Goal: Task Accomplishment & Management: Manage account settings

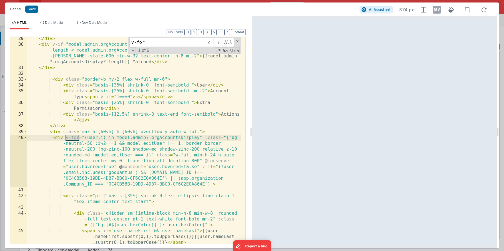
scroll to position [293, 0]
click at [25, 10] on button "Save" at bounding box center [31, 9] width 13 height 7
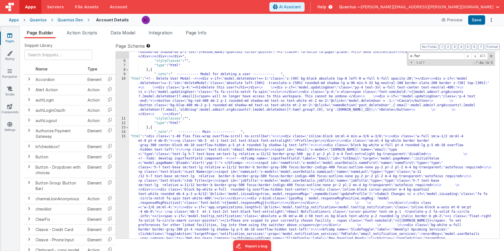
scroll to position [286, 0]
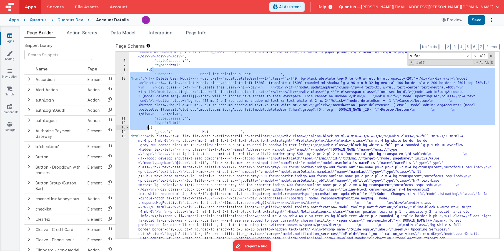
drag, startPoint x: 151, startPoint y: 70, endPoint x: 147, endPoint y: 127, distance: 57.6
click at [147, 127] on div ""html" : "<!-- User Management Modal--> \n\n <div v-if= \" model.admin \" > \n\…" at bounding box center [312, 99] width 366 height 632
drag, startPoint x: 151, startPoint y: 128, endPoint x: 145, endPoint y: 137, distance: 10.6
click at [151, 128] on div ""html" : "<!-- User Management Modal--> \n\n <div v-if= \" model.admin \" > \n\…" at bounding box center [312, 99] width 366 height 632
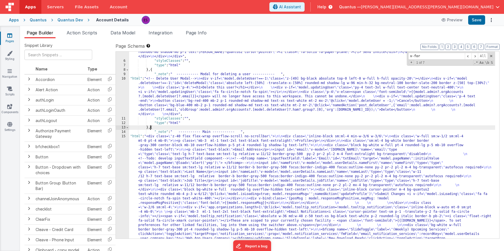
paste textarea
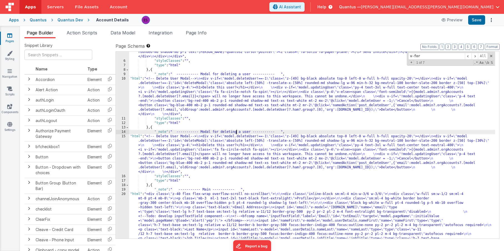
click at [236, 133] on div ""html" : "<!-- User Management Modal--> \n\n <div v-if= \" model.admin \" > \n\…" at bounding box center [312, 99] width 366 height 632
click at [204, 153] on div ""html" : "<!-- User Management Modal--> \n\n <div v-if= \" model.admin \" > \n\…" at bounding box center [312, 99] width 366 height 632
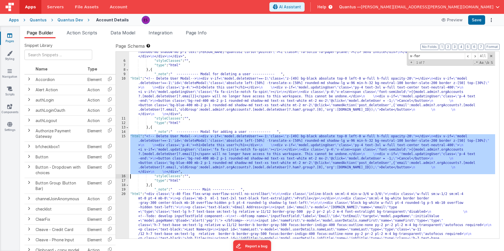
click at [123, 152] on div "15" at bounding box center [122, 154] width 13 height 40
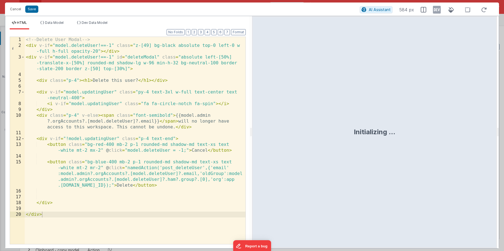
click at [42, 38] on div "<!-- Delete User Modal --> < div v-if = "model.deleteUser!==-1" class = "z-[49]…" at bounding box center [135, 146] width 221 height 219
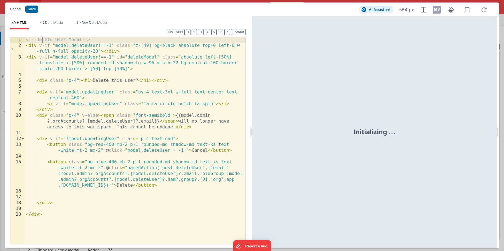
click at [42, 38] on div "<!-- Delete User Modal --> < div v-if = "model.deleteUser!==-1" class = "z-[49]…" at bounding box center [135, 146] width 221 height 219
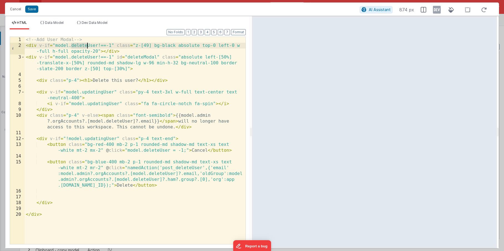
drag, startPoint x: 71, startPoint y: 47, endPoint x: 86, endPoint y: 47, distance: 15.8
click at [86, 47] on div "<!-- Add User Modal --> < div v-if = "model.deleteUser!==-1" class = "z-[49] bg…" at bounding box center [135, 146] width 221 height 219
click at [100, 47] on div "<!-- Add User Modal --> < div v-if = "model.addUser!==-1" class = "z-[49] bg-bl…" at bounding box center [135, 146] width 221 height 219
click at [54, 23] on span "Data Model" at bounding box center [54, 23] width 19 height 4
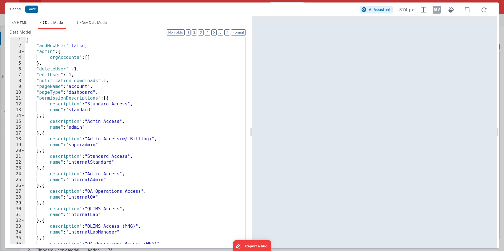
click at [89, 70] on div "{ "addNewUser" : false , "admin" : { "orgAccounts" : [ ] } , "deleteUser" : -1 …" at bounding box center [133, 146] width 217 height 219
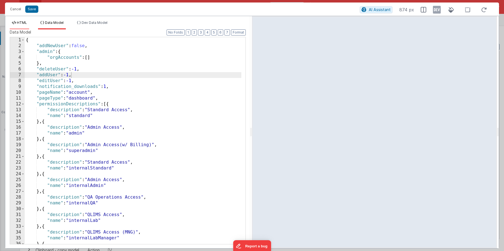
drag, startPoint x: 20, startPoint y: 21, endPoint x: 29, endPoint y: 23, distance: 9.0
click at [20, 21] on span "HTML" at bounding box center [22, 23] width 10 height 4
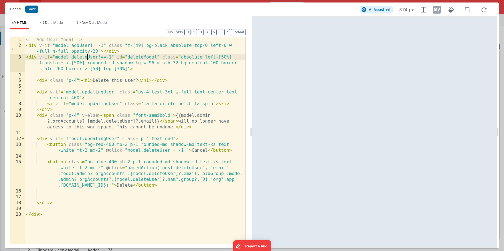
click at [86, 58] on div "<!-- Add User Modal --> < div v-if = "model.addUser!==-1" class = "z-[49] bg-bl…" at bounding box center [135, 146] width 221 height 219
drag, startPoint x: 135, startPoint y: 57, endPoint x: 119, endPoint y: 57, distance: 15.6
click at [119, 57] on div "<!-- Add User Modal --> < div v-if = "model.addUser!==-1" class = "z-[49] bg-bl…" at bounding box center [135, 146] width 221 height 219
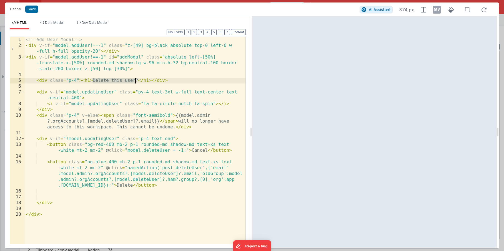
drag, startPoint x: 92, startPoint y: 80, endPoint x: 134, endPoint y: 81, distance: 41.4
click at [134, 81] on div "<!-- Add User Modal --> < div v-if = "model.addUser!==-1" class = "z-[49] bg-bl…" at bounding box center [135, 146] width 221 height 219
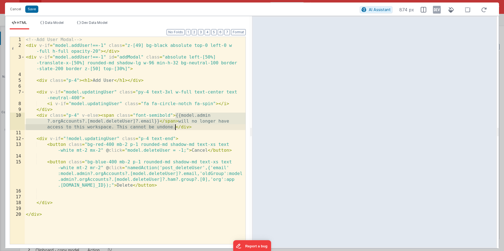
drag, startPoint x: 176, startPoint y: 116, endPoint x: 176, endPoint y: 125, distance: 8.9
click at [176, 125] on div "<!-- Add User Modal --> < div v-if = "model.addUser!==-1" class = "z-[49] bg-bl…" at bounding box center [135, 146] width 221 height 219
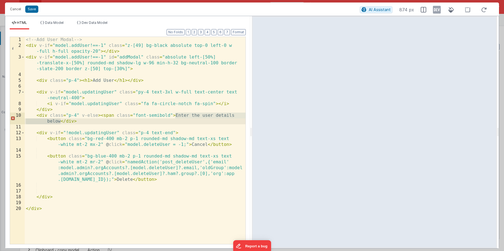
drag, startPoint x: 175, startPoint y: 114, endPoint x: 60, endPoint y: 122, distance: 115.2
click at [60, 122] on div "<!-- Add User Modal --> < div v-if = "model.addUser!==-1" class = "z-[49] bg-bl…" at bounding box center [135, 146] width 221 height 219
drag, startPoint x: 216, startPoint y: 115, endPoint x: 192, endPoint y: 115, distance: 23.9
click at [192, 115] on div "<!-- Add User Modal --> < div v-if = "model.addUser!==-1" class = "z-[49] bg-bl…" at bounding box center [135, 146] width 221 height 219
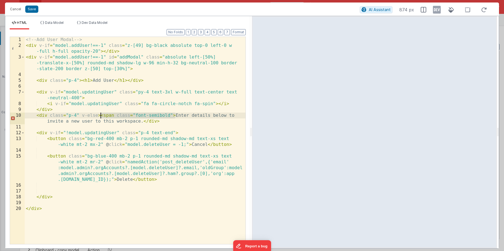
drag, startPoint x: 176, startPoint y: 114, endPoint x: 101, endPoint y: 114, distance: 74.2
click at [101, 114] on div "<!-- Add User Modal --> < div v-if = "model.addUser!==-1" class = "z-[49] bg-bl…" at bounding box center [135, 146] width 221 height 219
drag, startPoint x: 101, startPoint y: 114, endPoint x: 175, endPoint y: 114, distance: 73.6
click at [175, 114] on div "<!-- Add User Modal --> < div v-if = "model.addUser!==-1" class = "z-[49] bg-bl…" at bounding box center [135, 146] width 221 height 219
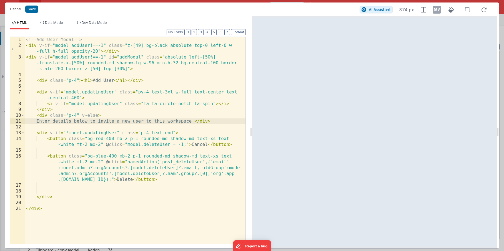
click at [204, 121] on div "<!-- Add User Modal --> < div v-if = "model.addUser!==-1" class = "z-[49] bg-bl…" at bounding box center [135, 146] width 221 height 219
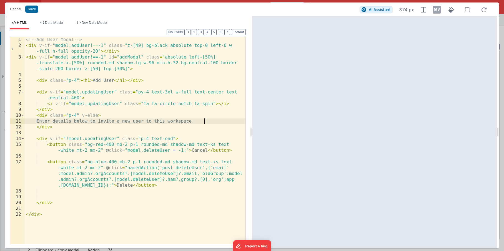
click at [220, 120] on div "<!-- Add User Modal --> < div v-if = "model.addUser!==-1" class = "z-[49] bg-bl…" at bounding box center [135, 146] width 221 height 219
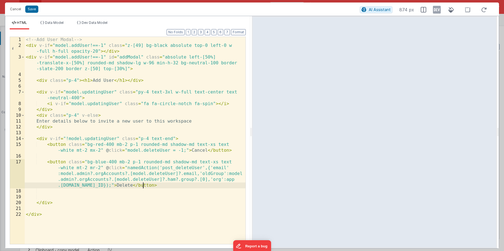
click at [143, 185] on div "<!-- Add User Modal --> < div v-if = "model.addUser!==-1" class = "z-[49] bg-bl…" at bounding box center [135, 146] width 221 height 219
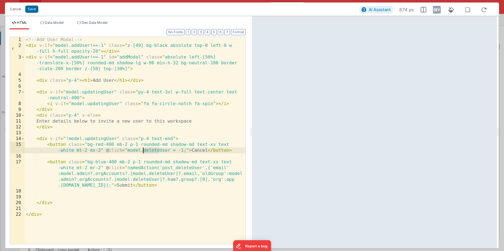
drag, startPoint x: 154, startPoint y: 150, endPoint x: 143, endPoint y: 150, distance: 10.8
click at [143, 150] on div "<!-- Add User Modal --> < div v-if = "model.addUser!==-1" class = "z-[49] bg-bl…" at bounding box center [135, 146] width 221 height 219
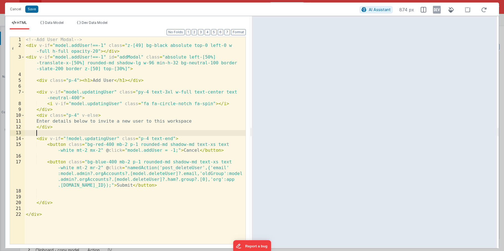
click at [144, 131] on div "<!-- Add User Modal --> < div v-if = "model.addUser!==-1" class = "z-[49] bg-bl…" at bounding box center [135, 146] width 221 height 219
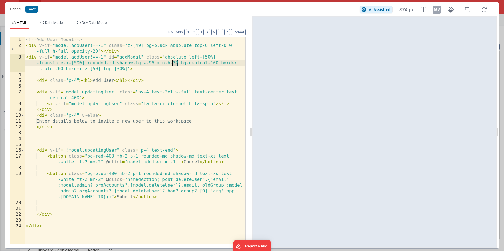
drag, startPoint x: 178, startPoint y: 62, endPoint x: 172, endPoint y: 63, distance: 6.4
click at [172, 63] on div "<!-- Add User Modal --> < div v-if = "model.addUser!==-1" class = "z-[49] bg-bl…" at bounding box center [135, 146] width 221 height 219
click at [73, 137] on div "<!-- Add User Modal --> < div v-if = "model.addUser!==-1" class = "z-[49] bg-bl…" at bounding box center [135, 146] width 221 height 219
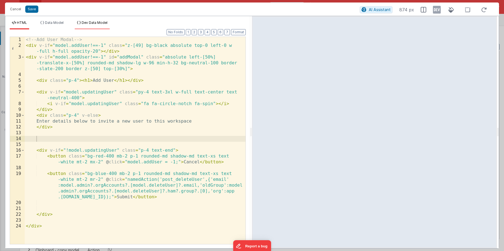
click at [87, 23] on span "Dev Data Model" at bounding box center [95, 23] width 26 height 4
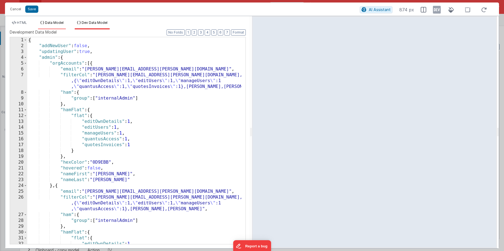
click at [49, 23] on span "Data Model" at bounding box center [54, 23] width 19 height 4
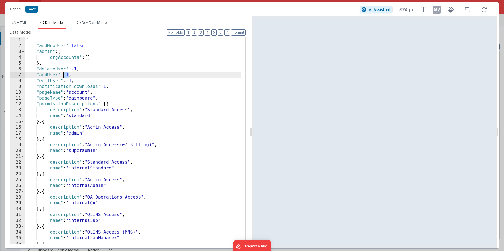
drag, startPoint x: 68, startPoint y: 75, endPoint x: 63, endPoint y: 76, distance: 4.8
click at [63, 76] on div "{ "addNewUser" : false , "admin" : { "orgAccounts" : [ ] } , "deleteUser" : -1 …" at bounding box center [133, 146] width 217 height 219
click at [19, 24] on span "HTML" at bounding box center [22, 23] width 10 height 4
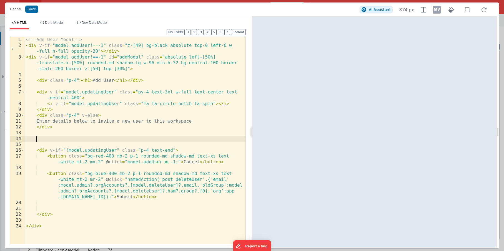
click at [111, 137] on div "<!-- Add User Modal --> < div v-if = "model.addUser!==-1" class = "z-[49] bg-bl…" at bounding box center [135, 146] width 221 height 219
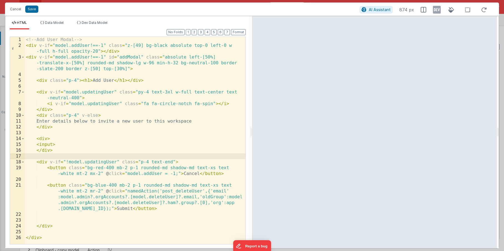
drag, startPoint x: 48, startPoint y: 139, endPoint x: 52, endPoint y: 140, distance: 4.6
click at [48, 139] on div "<!-- Add User Modal --> < div v-if = "model.addUser!==-1" class = "z-[49] bg-bl…" at bounding box center [135, 146] width 221 height 219
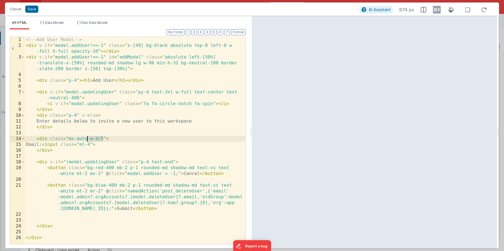
drag, startPoint x: 103, startPoint y: 138, endPoint x: 88, endPoint y: 138, distance: 15.3
click at [88, 138] on div "<!-- Add User Modal --> < div v-if = "model.addUser!==-1" class = "z-[49] bg-bl…" at bounding box center [135, 146] width 221 height 219
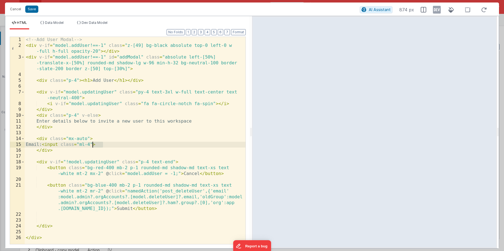
drag, startPoint x: 103, startPoint y: 144, endPoint x: 94, endPoint y: 145, distance: 9.4
click at [94, 145] on div "<!-- Add User Modal --> < div v-if = "model.addUser!==-1" class = "z-[49] bg-bl…" at bounding box center [135, 146] width 221 height 219
click at [104, 145] on div "<!-- Add User Modal --> < div v-if = "model.addUser!==-1" class = "z-[49] bg-bl…" at bounding box center [135, 146] width 221 height 219
click at [36, 145] on div "<!-- Add User Modal --> < div v-if = "model.addUser!==-1" class = "z-[49] bg-bl…" at bounding box center [135, 146] width 221 height 219
click at [138, 145] on div "<!-- Add User Modal --> < div v-if = "model.addUser!==-1" class = "z-[49] bg-bl…" at bounding box center [135, 146] width 221 height 219
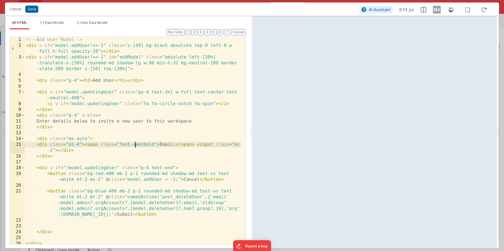
click at [136, 144] on div "<!-- Add User Modal --> < div v-if = "model.addUser!==-1" class = "z-[49] bg-bl…" at bounding box center [133, 146] width 217 height 219
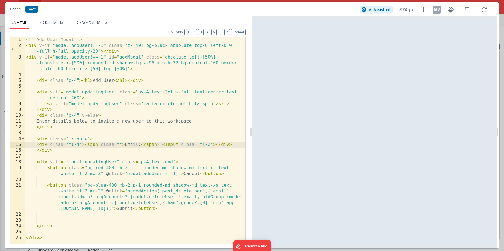
click at [215, 145] on div "<!-- Add User Modal --> < div v-if = "model.addUser!==-1" class = "z-[49] bg-bl…" at bounding box center [135, 146] width 221 height 219
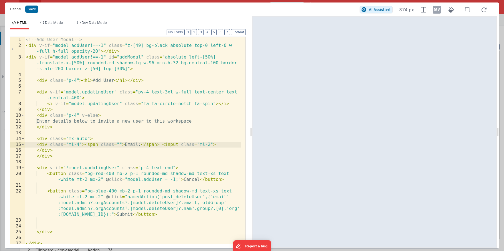
click at [85, 144] on div "<!-- Add User Modal --> < div v-if = "model.addUser!==-1" class = "z-[49] bg-bl…" at bounding box center [133, 146] width 217 height 219
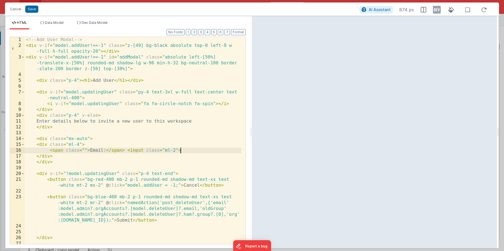
click at [193, 149] on div "<!-- Add User Modal --> < div v-if = "model.addUser!==-1" class = "z-[49] bg-bl…" at bounding box center [133, 146] width 217 height 219
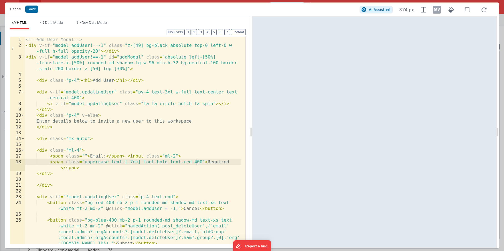
click at [89, 162] on div "<!-- Add User Modal --> < div v-if = "model.addUser!==-1" class = "z-[49] bg-bl…" at bounding box center [133, 146] width 217 height 219
click at [132, 161] on div "<!-- Add User Modal --> < div v-if = "model.addUser!==-1" class = "z-[49] bg-bl…" at bounding box center [133, 146] width 217 height 219
click at [84, 162] on div "<!-- Add User Modal --> < div v-if = "model.addUser!==-1" class = "z-[49] bg-bl…" at bounding box center [133, 146] width 217 height 219
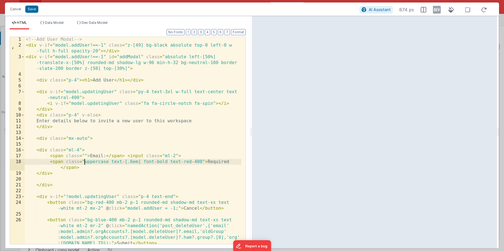
click at [169, 156] on div "<!-- Add User Modal --> < div v-if = "model.addUser!==-1" class = "z-[49] bg-bl…" at bounding box center [133, 146] width 217 height 219
click at [38, 150] on div "<!-- Add User Modal --> < div v-if = "model.addUser!==-1" class = "z-[49] bg-bl…" at bounding box center [133, 146] width 217 height 219
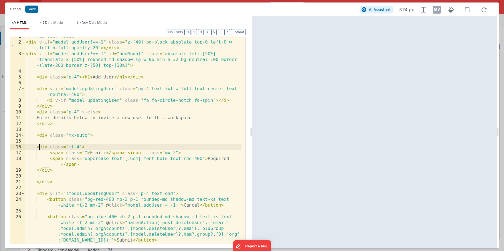
scroll to position [1, 0]
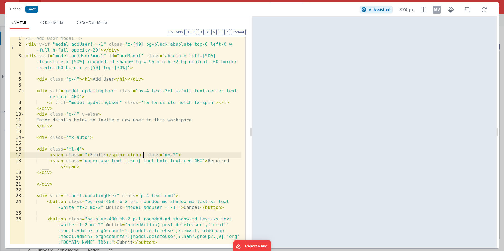
click at [144, 154] on div "<!-- Add User Modal --> < div v-if = "model.addUser!==-1" class = "z-[49] bg-bl…" at bounding box center [133, 145] width 217 height 219
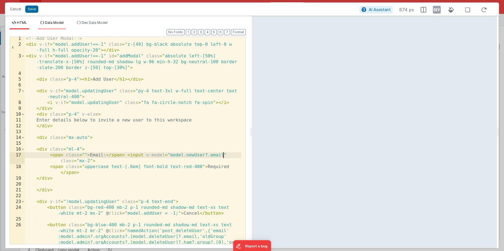
click at [61, 24] on span "Data Model" at bounding box center [54, 23] width 19 height 4
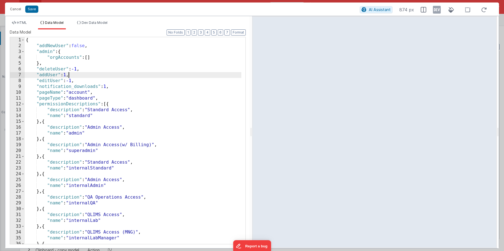
click at [98, 74] on div "{ "addNewUser" : false , "admin" : { "orgAccounts" : [ ] } , "deleteUser" : -1 …" at bounding box center [133, 146] width 217 height 219
click at [22, 24] on span "HTML" at bounding box center [22, 23] width 10 height 4
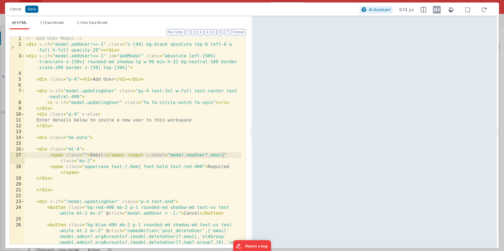
drag, startPoint x: 206, startPoint y: 154, endPoint x: 214, endPoint y: 151, distance: 8.7
click at [207, 154] on div "<!-- Add User Modal --> < div v-if = "model.addUser!==-1" class = "z-[49] bg-bl…" at bounding box center [133, 157] width 217 height 242
drag, startPoint x: 127, startPoint y: 156, endPoint x: 125, endPoint y: 158, distance: 3.3
click at [125, 158] on div "<!-- Add User Modal --> < div v-if = "model.addUser!==-1" class = "z-[49] bg-bl…" at bounding box center [133, 157] width 217 height 242
click at [218, 152] on div "<!-- Add User Modal --> < div v-if = "model.addUser!==-1" class = "z-[49] bg-bl…" at bounding box center [133, 157] width 217 height 242
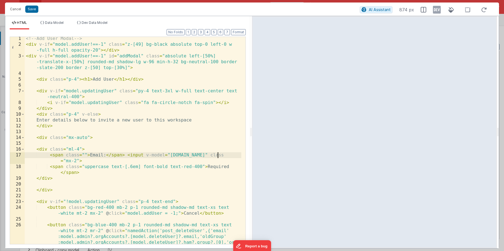
click at [78, 159] on div "<!-- Add User Modal --> < div v-if = "model.addUser!==-1" class = "z-[49] bg-bl…" at bounding box center [133, 157] width 217 height 242
click at [145, 154] on div "<!-- Add User Modal --> < div v-if = "model.addUser!==-1" class = "z-[49] bg-bl…" at bounding box center [133, 157] width 217 height 242
click at [128, 155] on div "<!-- Add User Modal --> < div v-if = "model.addUser!==-1" class = "z-[49] bg-bl…" at bounding box center [133, 157] width 217 height 242
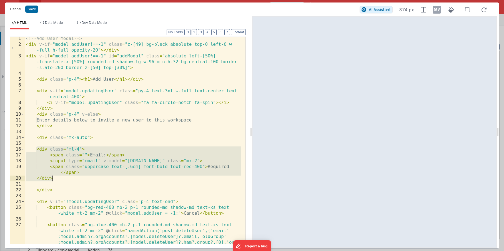
drag, startPoint x: 37, startPoint y: 149, endPoint x: 57, endPoint y: 178, distance: 35.3
click at [57, 178] on div "<!-- Add User Modal --> < div v-if = "model.addUser!==-1" class = "z-[49] bg-bl…" at bounding box center [133, 157] width 217 height 242
click at [56, 178] on div "<!-- Add User Modal --> < div v-if = "model.addUser!==-1" class = "z-[49] bg-bl…" at bounding box center [133, 157] width 217 height 242
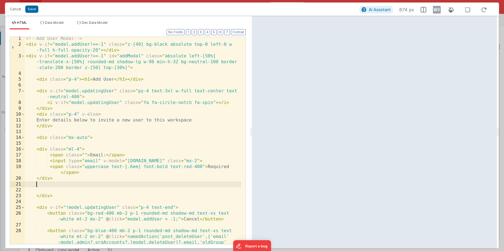
paste textarea
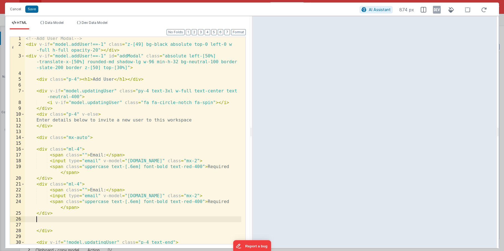
paste textarea
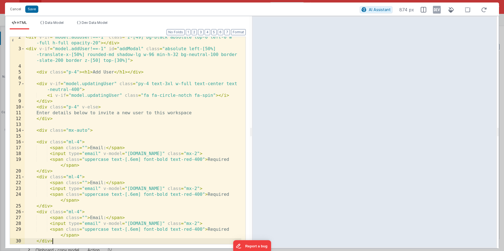
scroll to position [8, 0]
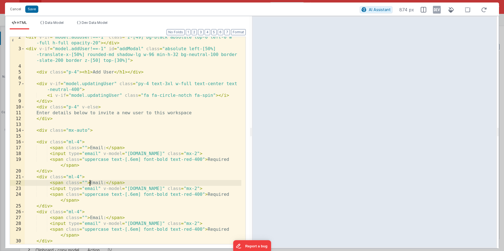
click at [91, 183] on div "< div v-if = "model.addUser!==-1" class = "z-[49] bg-black absolute top-0 left-…" at bounding box center [133, 146] width 217 height 225
click at [96, 217] on div "< div v-if = "model.addUser!==-1" class = "z-[49] bg-black absolute top-0 left-…" at bounding box center [133, 146] width 217 height 225
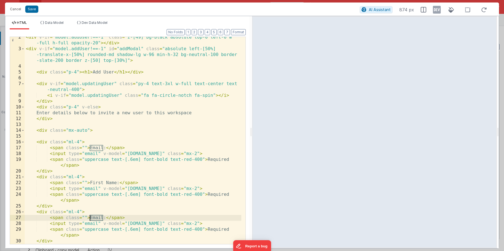
click at [96, 217] on div "< div v-if = "model.addUser!==-1" class = "z-[49] bg-black absolute top-0 left-…" at bounding box center [133, 146] width 217 height 225
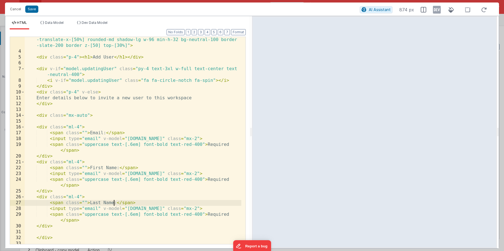
scroll to position [25, 0]
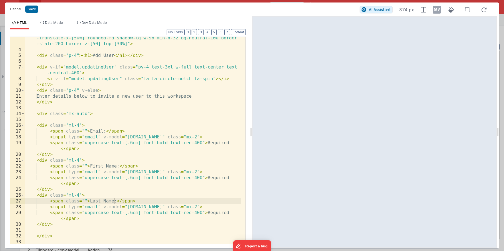
click at [211, 178] on div "< div v-if = "model.addUser!==-1" id = "addModal" class = "absolute left-[50%] …" at bounding box center [133, 144] width 217 height 231
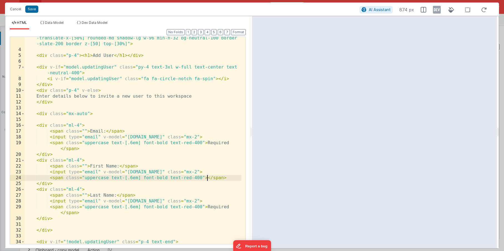
click at [217, 206] on div "< div v-if = "model.addUser!==-1" id = "addModal" class = "absolute left-[50%] …" at bounding box center [133, 147] width 217 height 237
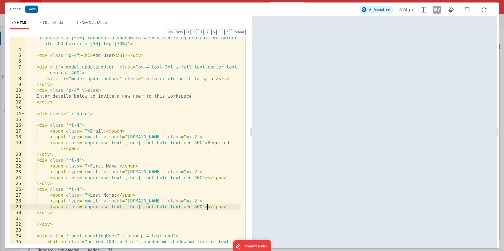
click at [131, 181] on div "< div v-if = "model.addUser!==-1" id = "addModal" class = "absolute left-[50%] …" at bounding box center [133, 147] width 217 height 237
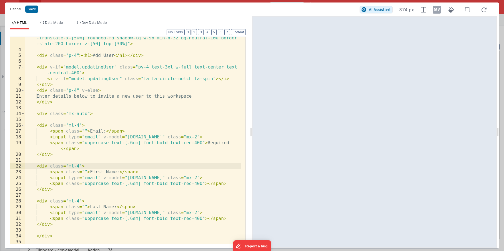
click at [92, 177] on div "< div v-if = "model.addUser!==-1" id = "addModal" class = "absolute left-[50%] …" at bounding box center [133, 144] width 217 height 231
click at [92, 213] on div "< div v-if = "model.addUser!==-1" id = "addModal" class = "absolute left-[50%] …" at bounding box center [133, 144] width 217 height 231
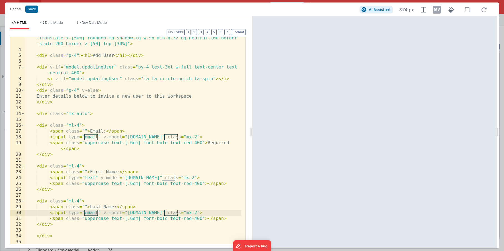
click at [92, 213] on div "< div v-if = "model.addUser!==-1" id = "addModal" class = "absolute left-[50%] …" at bounding box center [133, 144] width 217 height 231
click at [168, 213] on div "< div v-if = "model.addUser!==-1" id = "addModal" class = "absolute left-[50%] …" at bounding box center [133, 144] width 217 height 231
click at [167, 176] on div "< div v-if = "model.addUser!==-1" id = "addModal" class = "absolute left-[50%] …" at bounding box center [133, 144] width 217 height 231
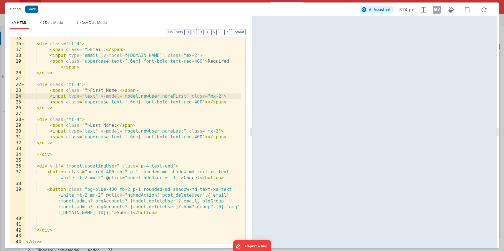
scroll to position [0, 0]
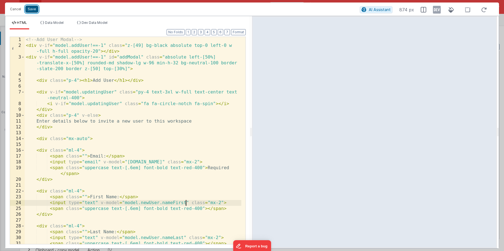
click at [32, 10] on button "Save" at bounding box center [31, 9] width 13 height 7
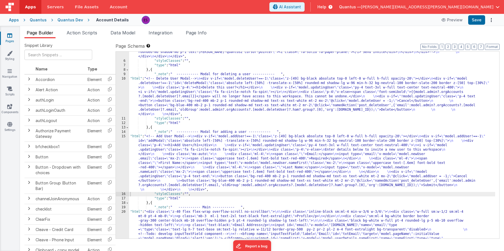
click at [151, 79] on div ""html" : "<!-- User Management Modal--> \n\n <div v-if= \" model.admin \" > \n\…" at bounding box center [312, 99] width 366 height 632
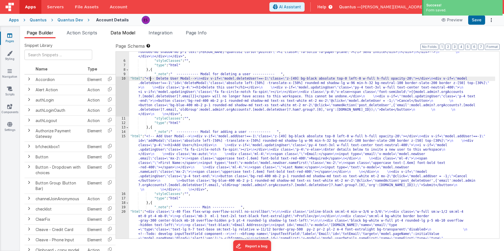
click at [116, 35] on span "Data Model" at bounding box center [123, 33] width 25 height 6
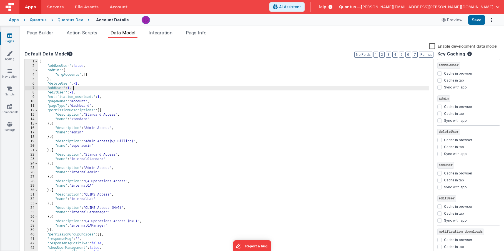
click at [85, 86] on div "{ "addNewUser" : false , "admin" : { "orgAccounts" : [ ] } , "deleteUser" : -1 …" at bounding box center [233, 162] width 391 height 206
click at [133, 115] on div "{ "addNewUser" : false , "admin" : { "orgAccounts" : [ ] } , "deleteUser" : -1 …" at bounding box center [233, 162] width 391 height 206
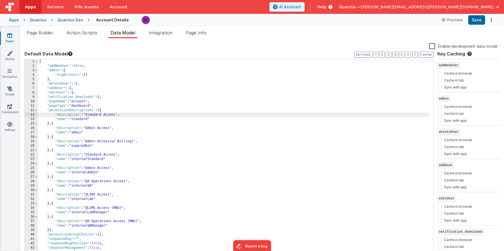
click at [46, 38] on div "Snippet Library Name Type Accordion Element Alert Action Action authLogin Actio…" at bounding box center [262, 149] width 484 height 222
click at [51, 32] on span "Page Builder" at bounding box center [40, 33] width 27 height 6
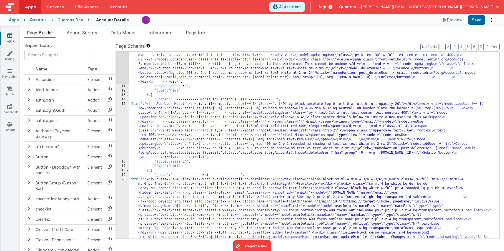
scroll to position [426, 0]
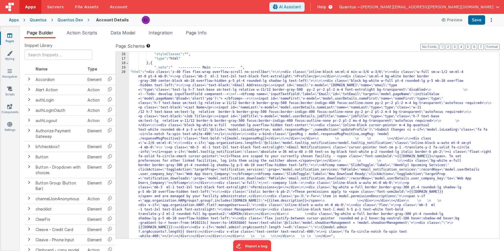
click at [152, 113] on div ""html" : "<!-- Add User Modal--> \n <div v-if= \" model.addUser!==-1 \" class= …" at bounding box center [312, 118] width 366 height 249
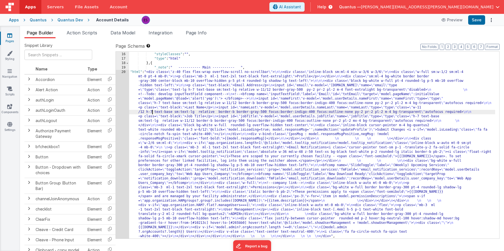
click at [116, 123] on div "15 16 17 18 19 20 21 22 23 24 25 26" at bounding box center [122, 118] width 13 height 249
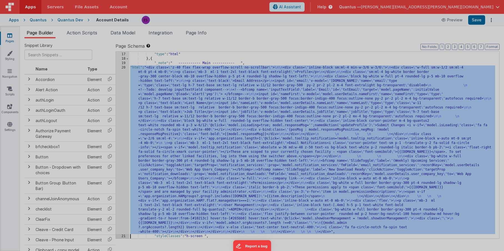
scroll to position [431, 0]
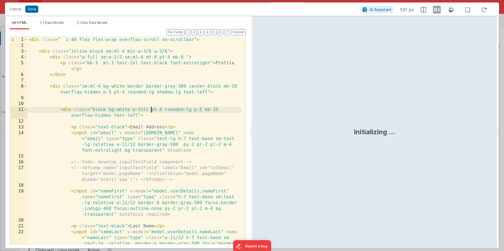
click at [152, 107] on div "< div class = " z-40 flex flex-wrap overflow-scroll no-scrollbar" > < div class…" at bounding box center [134, 158] width 214 height 242
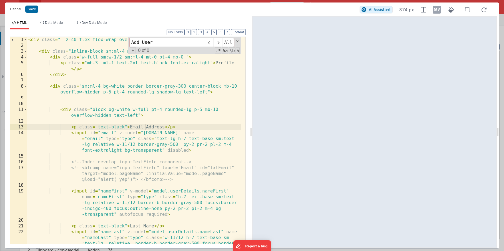
type input "Add User"
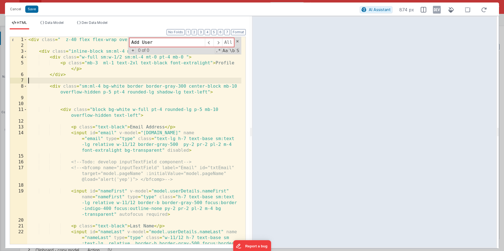
click at [132, 79] on div "< div class = " z-40 flex flex-wrap overflow-scroll no-scrollbar" > < div class…" at bounding box center [134, 158] width 214 height 242
drag, startPoint x: 17, startPoint y: 7, endPoint x: 34, endPoint y: 17, distance: 19.5
click at [17, 8] on button "Cancel" at bounding box center [15, 9] width 17 height 8
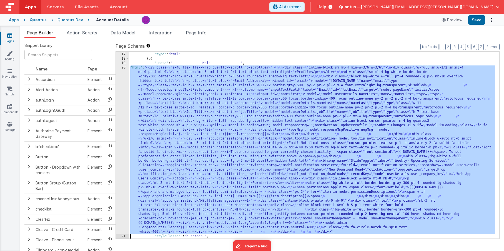
click at [169, 134] on div ""styleClasses" : "" , "type" : "html" } , { "_note" : " ----------- Main ------…" at bounding box center [312, 146] width 366 height 196
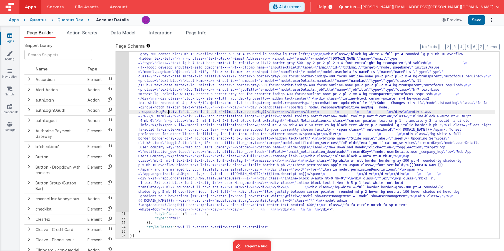
scroll to position [453, 0]
click at [121, 85] on div "20" at bounding box center [122, 127] width 13 height 169
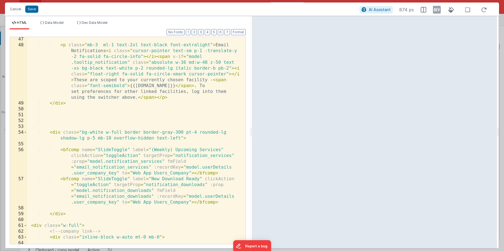
scroll to position [478, 0]
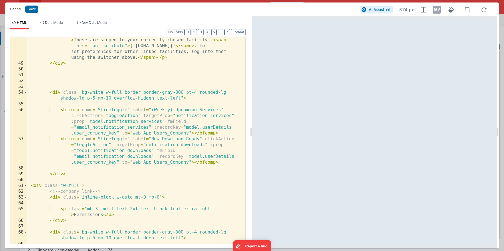
click at [21, 13] on div "Cancel Save AI Assistant 874 px" at bounding box center [252, 8] width 494 height 13
click at [17, 8] on button "Cancel" at bounding box center [15, 9] width 17 height 8
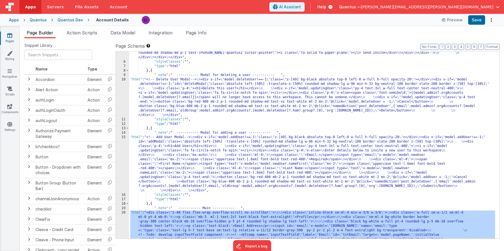
scroll to position [223, 0]
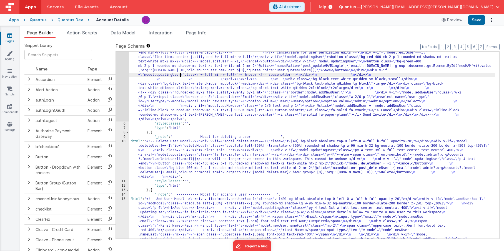
click at [180, 73] on div ""html" : "<!-- User Management Modal--> \n\n <div v-if= \" model.admin \" > \n\…" at bounding box center [312, 106] width 366 height 521
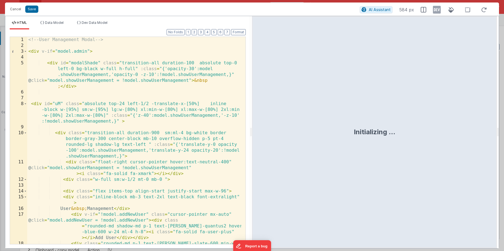
click at [52, 71] on div "<!-- User Management Modal --> < div v-if = "model.admin" > < div id = "modalSh…" at bounding box center [134, 152] width 214 height 231
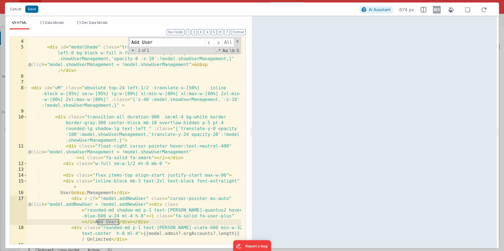
scroll to position [24, 0]
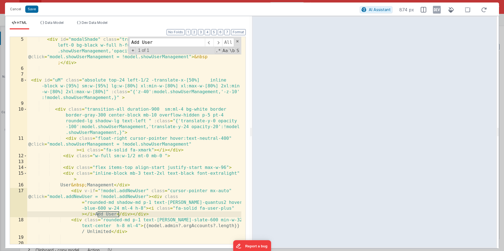
type input "Add User"
click at [132, 196] on div "< div id = "modalShade" class = "transition-all duration-100 absolute top-0 lef…" at bounding box center [134, 158] width 214 height 242
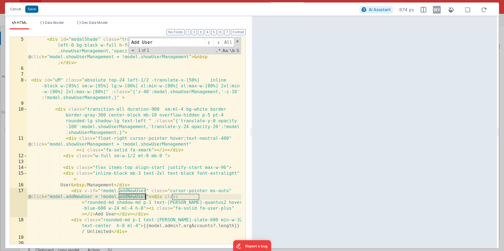
click at [132, 196] on div "< div id = "modalShade" class = "transition-all duration-100 absolute top-0 lef…" at bounding box center [134, 158] width 214 height 242
drag, startPoint x: 164, startPoint y: 197, endPoint x: 175, endPoint y: 197, distance: 10.8
click at [175, 197] on div "< div id = "modalShade" class = "transition-all duration-100 absolute top-0 lef…" at bounding box center [134, 158] width 214 height 242
click at [119, 197] on div "< div id = "modalShade" class = "transition-all duration-100 absolute top-0 lef…" at bounding box center [134, 158] width 214 height 242
drag, startPoint x: 164, startPoint y: 197, endPoint x: 171, endPoint y: 198, distance: 7.5
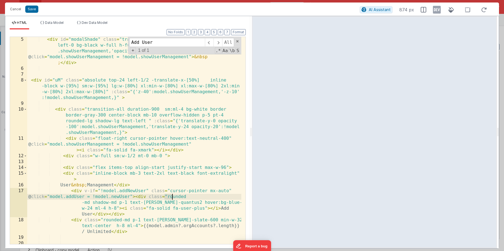
click at [171, 198] on div "< div id = "modalShade" class = "transition-all duration-100 absolute top-0 lef…" at bounding box center [134, 158] width 214 height 242
drag, startPoint x: 135, startPoint y: 190, endPoint x: 128, endPoint y: 190, distance: 6.9
click at [128, 190] on div "< div id = "modalShade" class = "transition-all duration-100 absolute top-0 lef…" at bounding box center [134, 158] width 214 height 242
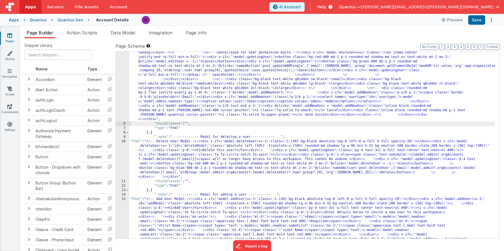
click at [159, 169] on div ""html" : "<!-- User Management Modal--> \n\n <div v-if= \" model.admin \" > \n\…" at bounding box center [312, 106] width 366 height 521
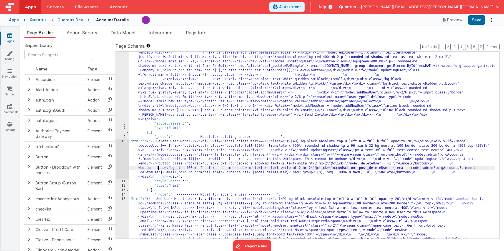
click at [152, 89] on div ""html" : "<!-- User Management Modal--> \n\n <div v-if= \" model.admin \" > \n\…" at bounding box center [312, 106] width 366 height 521
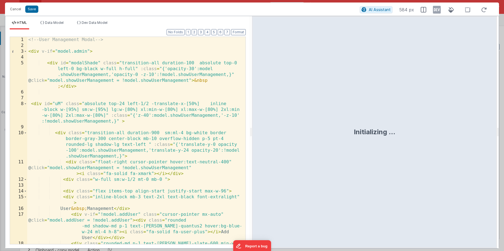
click at [116, 97] on div "<!-- User Management Modal --> < div v-if = "model.admin" > < div id = "modalSh…" at bounding box center [134, 152] width 214 height 231
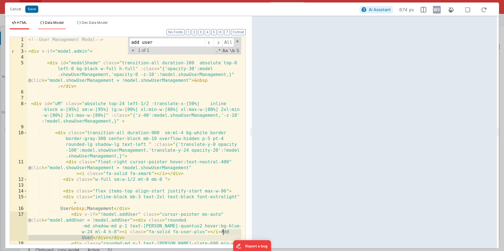
type input "add user"
click at [54, 24] on span "Data Model" at bounding box center [54, 23] width 19 height 4
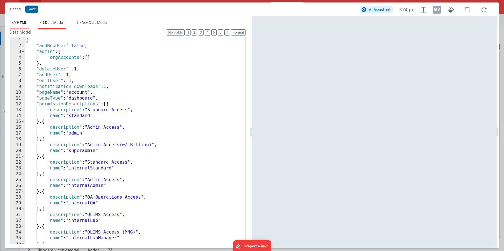
click at [20, 22] on span "HTML" at bounding box center [22, 23] width 10 height 4
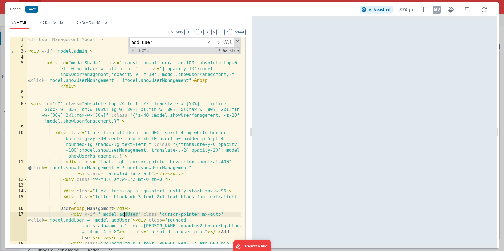
drag, startPoint x: 137, startPoint y: 216, endPoint x: 126, endPoint y: 215, distance: 12.0
click at [126, 215] on div "<!-- User Management Modal --> < div v-if = "model.admin" > < div id = "modalSh…" at bounding box center [134, 152] width 214 height 231
drag, startPoint x: 103, startPoint y: 216, endPoint x: 125, endPoint y: 211, distance: 22.0
click at [103, 216] on div "<!-- User Management Modal --> < div v-if = "model.admin" > < div id = "modalSh…" at bounding box center [134, 152] width 214 height 231
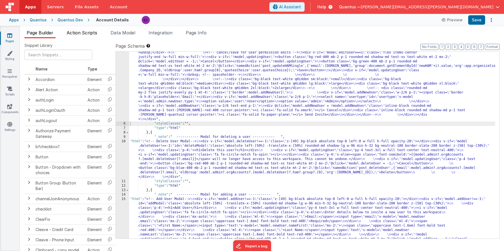
click at [89, 31] on span "Action Scripts" at bounding box center [82, 33] width 31 height 6
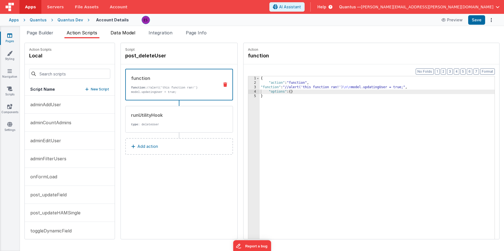
click at [119, 31] on span "Data Model" at bounding box center [123, 33] width 25 height 6
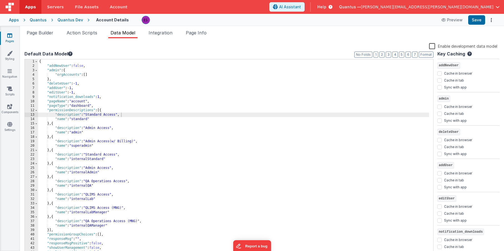
click at [72, 89] on div "{ "addNewUser" : false , "admin" : { "orgAccounts" : [ ] } , "deleteUser" : -1 …" at bounding box center [233, 162] width 391 height 206
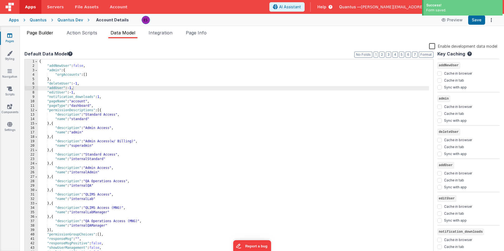
click at [49, 38] on li "Page Builder" at bounding box center [39, 33] width 31 height 9
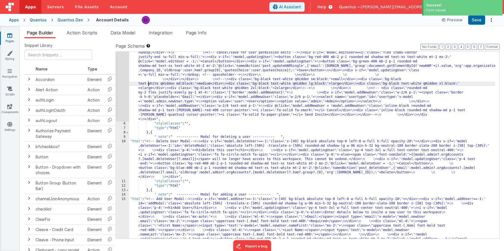
click at [149, 85] on div ""html" : "<!-- User Management Modal--> \n\n <div v-if= \" model.admin \" > \n\…" at bounding box center [312, 106] width 366 height 521
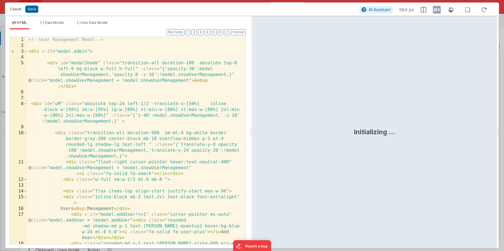
click at [19, 7] on button "Cancel" at bounding box center [15, 9] width 17 height 8
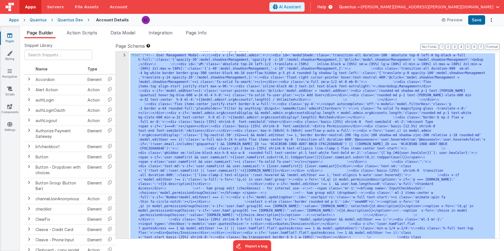
scroll to position [0, 0]
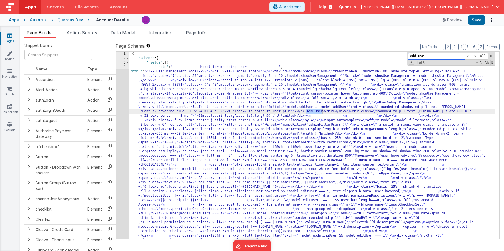
type input "add user"
drag, startPoint x: 355, startPoint y: 108, endPoint x: 382, endPoint y: 107, distance: 27.8
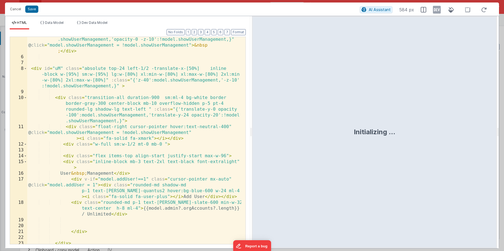
scroll to position [41, 0]
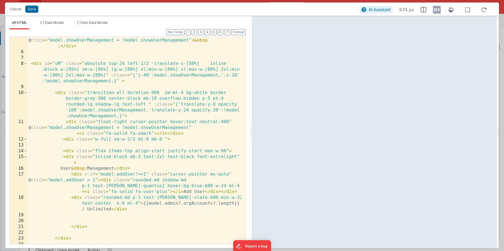
click at [134, 146] on div "< div id = "modalShade" class = "transition-all duration-100 absolute top-0 lef…" at bounding box center [134, 141] width 214 height 242
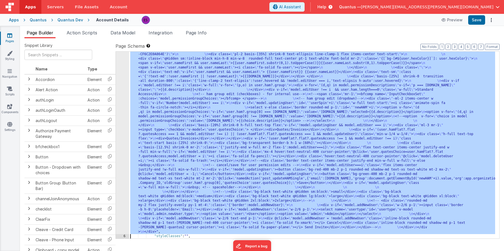
click at [143, 67] on div ""html" : "<!-- User Management Modal--> \n\n <div v-if= \" model.admin \" > \n\…" at bounding box center [312, 192] width 366 height 467
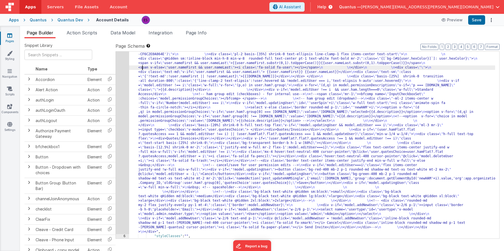
click at [122, 71] on div "5" at bounding box center [122, 97] width 13 height 276
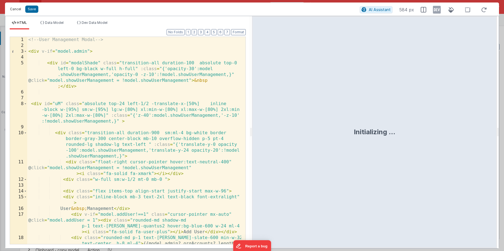
click at [16, 10] on button "Cancel" at bounding box center [15, 9] width 17 height 8
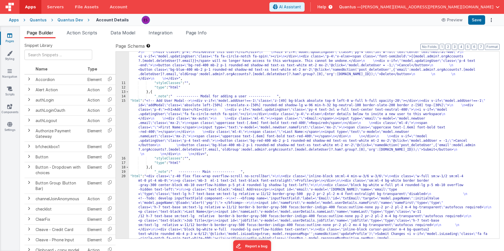
scroll to position [336, 0]
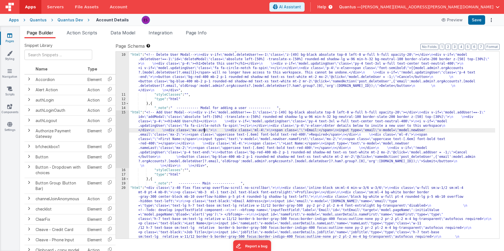
click at [203, 131] on div ""_note" : " ----------- Modal for deleting a user ----------- " , "html" : "<!-…" at bounding box center [312, 228] width 366 height 361
click at [121, 147] on div "15" at bounding box center [122, 139] width 13 height 58
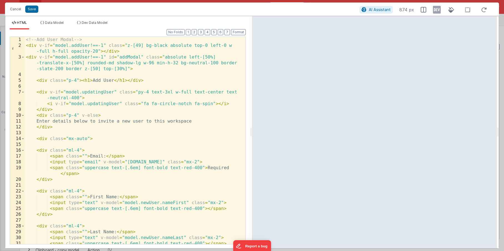
click at [94, 58] on div "<!-- Add User Modal --> < div v-if = "model.addUser!==-1" class = "z-[49] bg-bl…" at bounding box center [133, 146] width 217 height 219
click at [92, 46] on div "<!-- Add User Modal --> < div v-if = "model.addUser!==-1" class = "z-[49] bg-bl…" at bounding box center [133, 146] width 217 height 219
click at [91, 57] on div "<!-- Add User Modal --> < div v-if = "model.addUser===1" class = "z-[49] bg-bla…" at bounding box center [133, 146] width 217 height 219
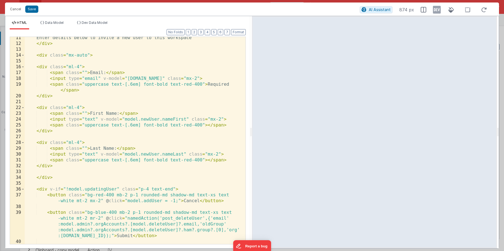
scroll to position [84, 0]
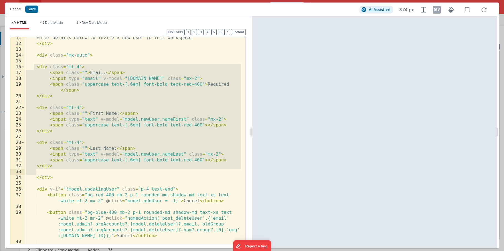
drag, startPoint x: 34, startPoint y: 67, endPoint x: 69, endPoint y: 175, distance: 113.4
click at [69, 175] on div "Enter details below to invite a new user to this workspace </ div > < div class…" at bounding box center [133, 144] width 217 height 219
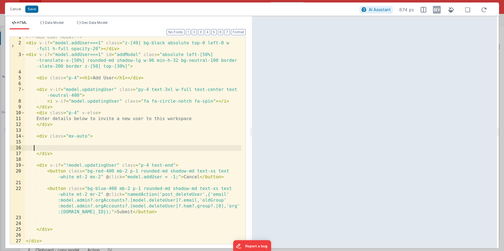
scroll to position [2, 0]
click at [436, 11] on icon at bounding box center [437, 9] width 8 height 9
drag, startPoint x: 435, startPoint y: 12, endPoint x: 428, endPoint y: 16, distance: 8.1
click at [435, 12] on icon at bounding box center [437, 9] width 8 height 9
click at [86, 144] on div "<!-- Add User Modal --> < div v-if = "model.addUser===1" class = "z-[49] bg-bla…" at bounding box center [133, 143] width 217 height 219
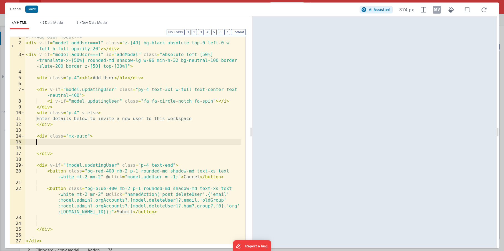
scroll to position [14, 0]
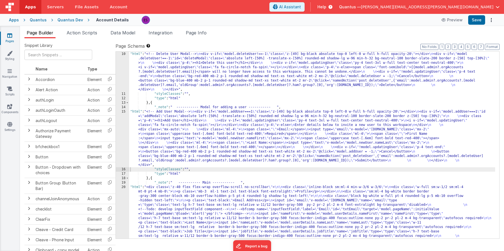
click at [189, 132] on div ""_note" : " ----------- Modal for deleting a user ----------- " , "html" : "<!-…" at bounding box center [312, 227] width 366 height 361
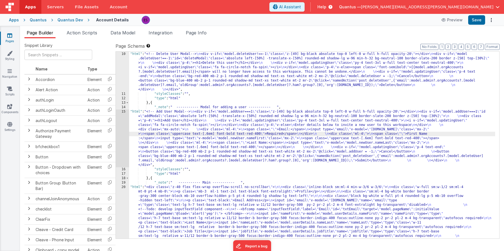
click at [120, 140] on div "15" at bounding box center [122, 139] width 13 height 58
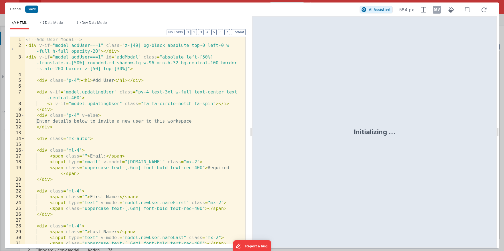
click at [114, 138] on div "<!-- Add User Modal --> < div v-if = "model.addUser===1" class = "z-[49] bg-bla…" at bounding box center [133, 146] width 217 height 219
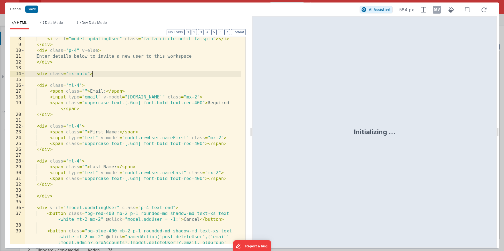
scroll to position [74, 0]
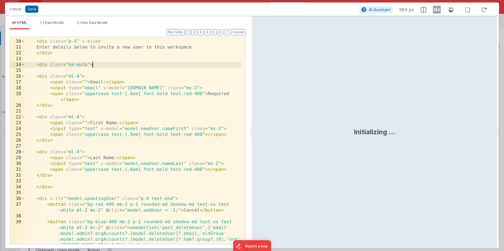
click at [43, 76] on div "</ div > < div class = "p-4" v-else > Enter details below to invite a new user …" at bounding box center [133, 154] width 217 height 242
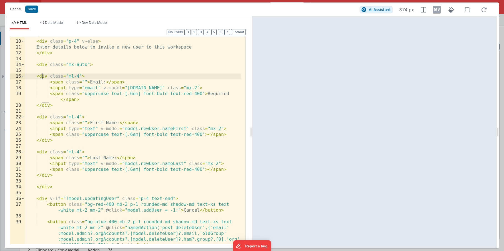
click at [44, 64] on div "</ div > < div class = "p-4" v-else > Enter details below to invite a new user …" at bounding box center [133, 154] width 217 height 242
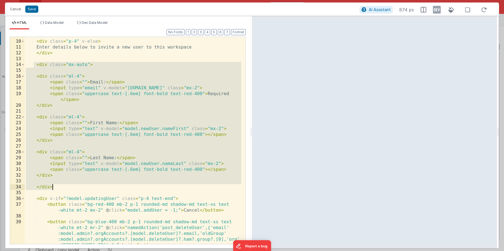
drag, startPoint x: 35, startPoint y: 63, endPoint x: 97, endPoint y: 186, distance: 137.8
click at [97, 186] on div "</ div > < div class = "p-4" v-else > Enter details below to invite a new user …" at bounding box center [133, 154] width 217 height 242
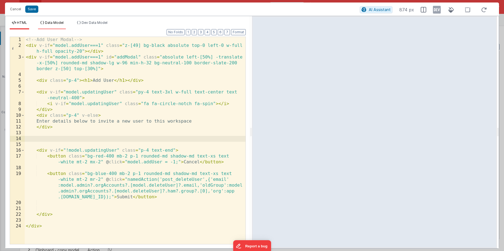
click at [46, 27] on li "Data Model" at bounding box center [52, 25] width 28 height 9
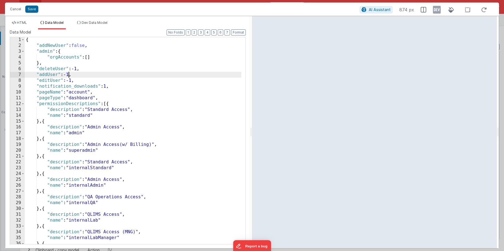
click at [69, 75] on div "{ "addNewUser" : false , "admin" : { "orgAccounts" : [ ] } , "deleteUser" : -1 …" at bounding box center [133, 146] width 217 height 219
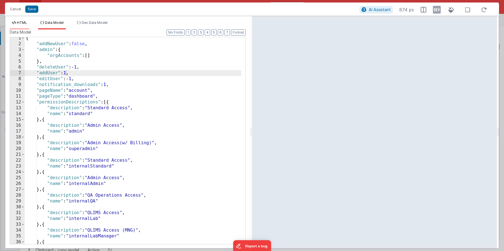
click at [22, 24] on span "HTML" at bounding box center [22, 23] width 10 height 4
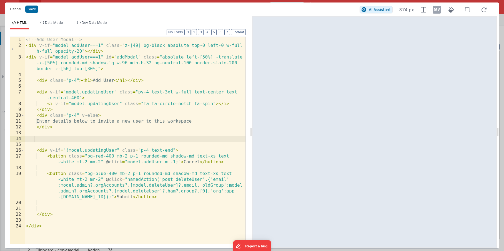
click at [99, 135] on div "<!-- Add User Modal --> < div v-if = "model.addUser===1" class = "z-[49] bg-bla…" at bounding box center [135, 146] width 221 height 219
click at [96, 138] on div "<!-- Add User Modal --> < div v-if = "model.addUser===1" class = "z-[49] bg-bla…" at bounding box center [135, 146] width 221 height 219
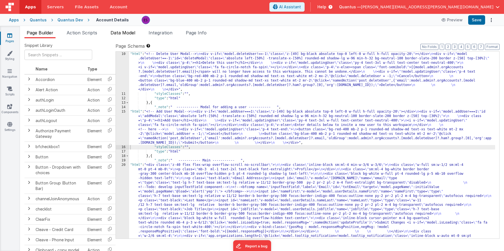
click at [118, 38] on li "Data Model" at bounding box center [122, 33] width 29 height 9
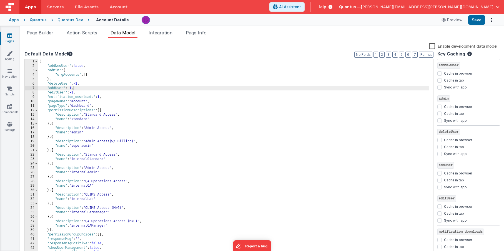
click at [72, 86] on div "{ "addNewUser" : false , "admin" : { "orgAccounts" : [ ] } , "deleteUser" : -1 …" at bounding box center [233, 162] width 391 height 206
click at [49, 40] on div "Snippet Library Name Type Accordion Element Alert Action Action authLogin Actio…" at bounding box center [262, 149] width 484 height 222
click at [50, 34] on span "Page Builder" at bounding box center [40, 33] width 27 height 6
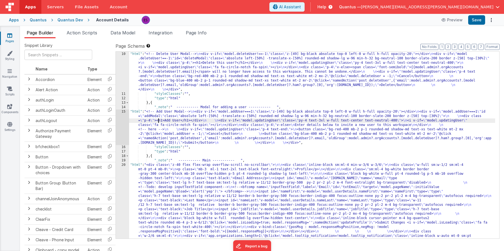
click at [157, 122] on div ""_note" : " ----------- Modal for deleting a user ----------- " , "html" : "<!-…" at bounding box center [312, 227] width 366 height 361
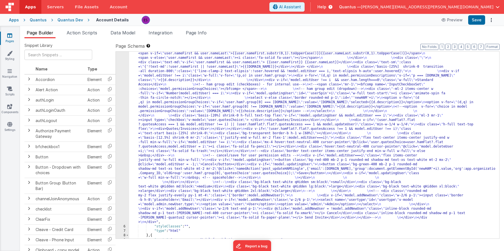
scroll to position [120, 0]
click at [127, 115] on div "5" at bounding box center [122, 87] width 13 height 276
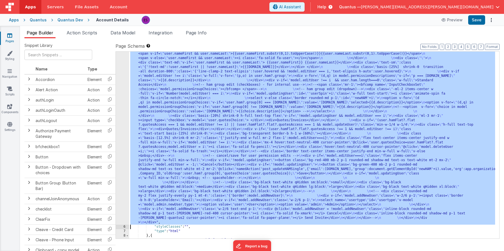
click at [122, 116] on div "5" at bounding box center [122, 87] width 13 height 276
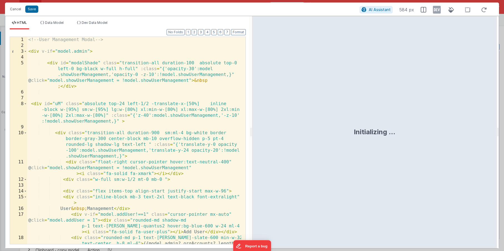
click at [122, 117] on div "<!-- User Management Modal --> < div v-if = "model.admin" > < div id = "modalSh…" at bounding box center [134, 152] width 214 height 231
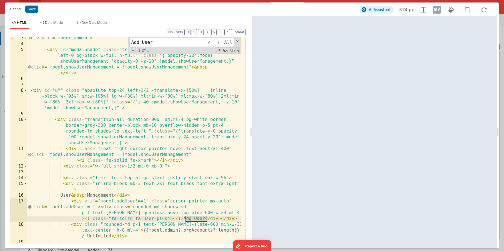
scroll to position [23, 0]
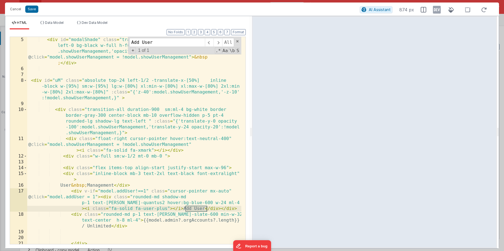
type input "Add User"
drag, startPoint x: 151, startPoint y: 191, endPoint x: 85, endPoint y: 191, distance: 65.8
click at [85, 191] on div "< div id = "modalShade" class = "transition-all duration-100 absolute top-0 lef…" at bounding box center [134, 158] width 214 height 242
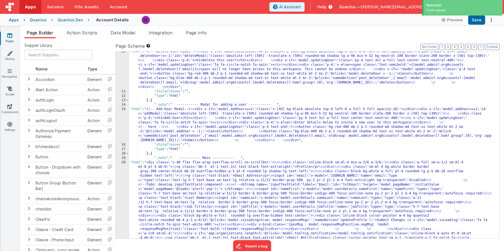
scroll to position [308, 0]
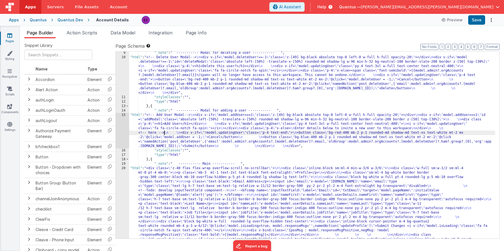
click at [164, 135] on div ""_note" : " ----------- Modal for deleting a user ----------- " , "html" : "<!-…" at bounding box center [312, 231] width 366 height 361
click at [121, 130] on div "15" at bounding box center [122, 131] width 13 height 36
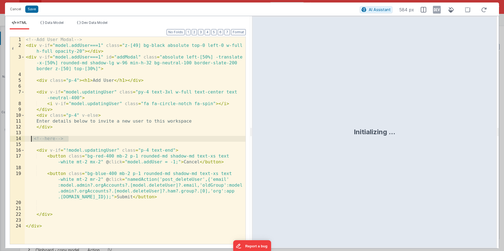
drag, startPoint x: 81, startPoint y: 139, endPoint x: 32, endPoint y: 138, distance: 48.3
click at [32, 138] on div "<!-- Add User Modal --> < div v-if = "model.addUser===1" class = "z-[49] bg-bla…" at bounding box center [135, 146] width 221 height 219
click at [51, 27] on li "Data Model" at bounding box center [52, 25] width 28 height 9
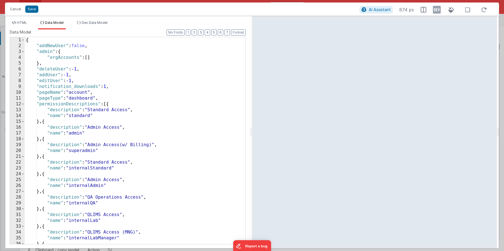
drag, startPoint x: 69, startPoint y: 73, endPoint x: 78, endPoint y: 69, distance: 10.1
click at [69, 73] on div "{ "addNewUser" : false , "admin" : { "orgAccounts" : [ ] } , "deleteUser" : -1 …" at bounding box center [133, 146] width 217 height 219
click at [18, 21] on span "HTML" at bounding box center [22, 23] width 10 height 4
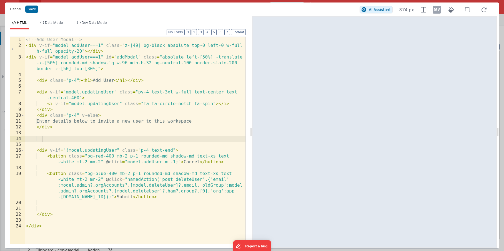
click at [125, 137] on div "<!-- Add User Modal --> < div v-if = "model.addUser===1" class = "z-[49] bg-bla…" at bounding box center [135, 146] width 221 height 219
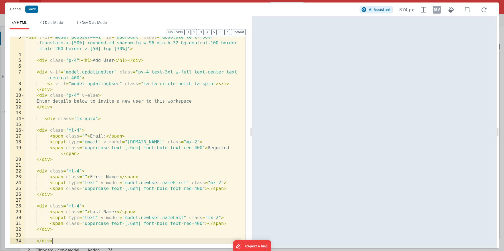
scroll to position [20, 0]
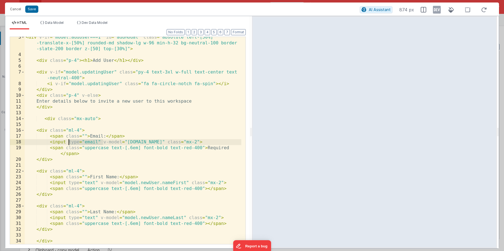
drag, startPoint x: 103, startPoint y: 142, endPoint x: 69, endPoint y: 143, distance: 34.5
click at [69, 143] on div "< div v-if = "model.addUser===1" id = "addModal" class = "absolute left-[50%] -…" at bounding box center [133, 149] width 217 height 231
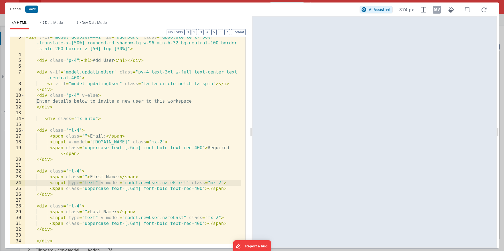
drag, startPoint x: 100, startPoint y: 183, endPoint x: 69, endPoint y: 182, distance: 30.9
click at [69, 182] on div "< div v-if = "model.addUser===1" id = "addModal" class = "absolute left-[50%] -…" at bounding box center [133, 149] width 217 height 231
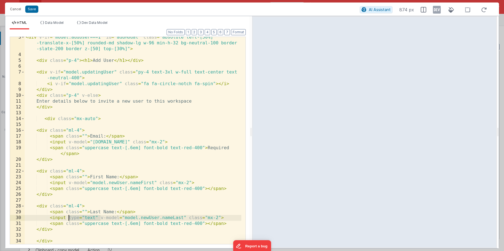
drag, startPoint x: 100, startPoint y: 219, endPoint x: 69, endPoint y: 216, distance: 31.8
click at [69, 216] on div "< div v-if = "model.addUser===1" id = "addModal" class = "absolute left-[50%] -…" at bounding box center [133, 149] width 217 height 231
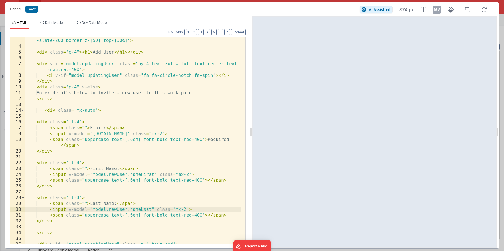
scroll to position [36, 0]
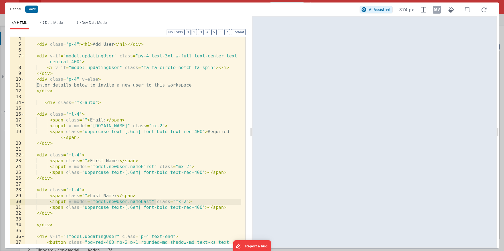
drag, startPoint x: 157, startPoint y: 203, endPoint x: 68, endPoint y: 203, distance: 89.2
click at [68, 203] on div "< div class = "p-4" > < h1 > Add User </ h1 > </ div > < div v-if = "model.upda…" at bounding box center [133, 148] width 217 height 225
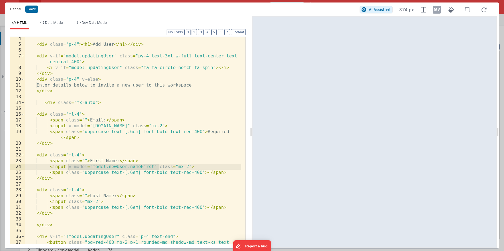
drag, startPoint x: 158, startPoint y: 167, endPoint x: 68, endPoint y: 167, distance: 90.3
click at [68, 167] on div "< div class = "p-4" > < h1 > Add User </ h1 > </ div > < div v-if = "model.upda…" at bounding box center [133, 148] width 217 height 225
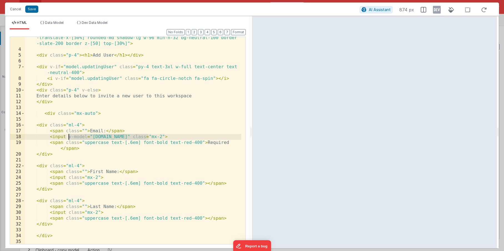
scroll to position [25, 0]
drag, startPoint x: 148, startPoint y: 126, endPoint x: 70, endPoint y: 134, distance: 78.8
click at [70, 134] on div "< div v-if = "model.addUser===1" id = "addModal" class = "absolute left-[50%] -…" at bounding box center [133, 144] width 217 height 231
click at [62, 151] on div "< div v-if = "model.addUser===1" id = "addModal" class = "absolute left-[50%] -…" at bounding box center [133, 145] width 217 height 231
drag, startPoint x: 68, startPoint y: 137, endPoint x: 147, endPoint y: 138, distance: 79.4
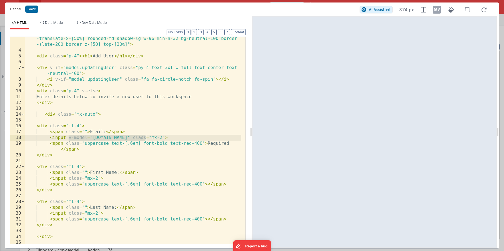
click at [147, 138] on div "< div v-if = "model.addUser===1" id = "addModal" class = "absolute left-[50%] -…" at bounding box center [133, 145] width 217 height 231
click at [45, 23] on span "Data Model" at bounding box center [54, 23] width 19 height 4
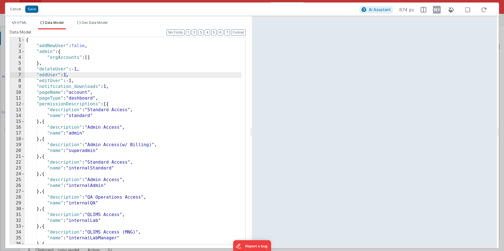
click at [82, 74] on div "{ "addNewUser" : false , "admin" : { "orgAccounts" : [ ] } , "deleteUser" : -1 …" at bounding box center [133, 146] width 217 height 219
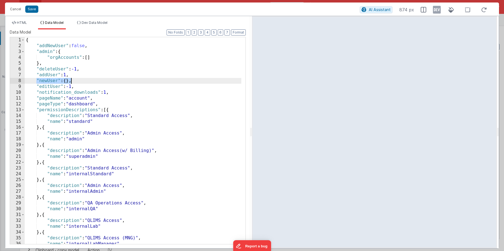
drag, startPoint x: 37, startPoint y: 80, endPoint x: 80, endPoint y: 82, distance: 42.8
click at [80, 82] on div "{ "addNewUser" : false , "admin" : { "orgAccounts" : [ ] } , "deleteUser" : -1 …" at bounding box center [133, 146] width 217 height 219
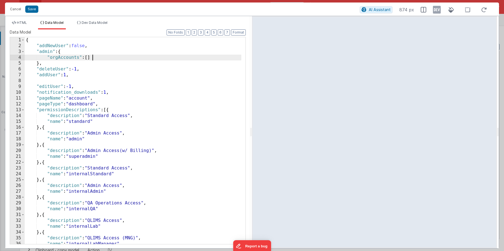
click at [98, 58] on div "{ "addNewUser" : false , "admin" : { "orgAccounts" : [ ] } , "deleteUser" : -1 …" at bounding box center [133, 146] width 217 height 219
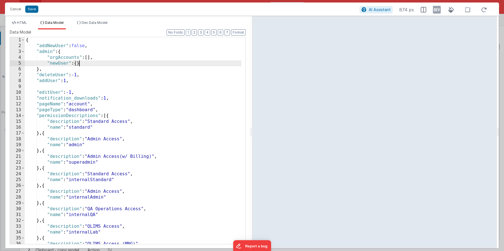
click at [78, 85] on div "{ "addNewUser" : false , "admin" : { "orgAccounts" : [ ] , "newUser" : { } } , …" at bounding box center [133, 146] width 217 height 219
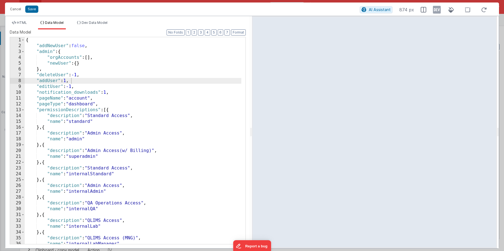
drag, startPoint x: 23, startPoint y: 24, endPoint x: 62, endPoint y: 50, distance: 46.9
click at [23, 24] on span "HTML" at bounding box center [22, 23] width 10 height 4
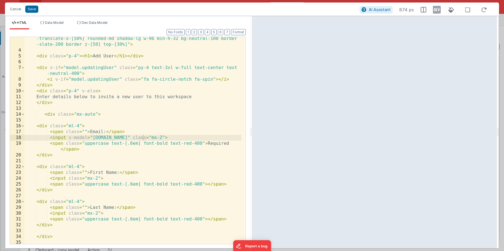
drag, startPoint x: 107, startPoint y: 138, endPoint x: 162, endPoint y: 136, distance: 54.2
click at [107, 138] on div "< div v-if = "model.addUser===1" id = "addModal" class = "absolute left-[50%] -…" at bounding box center [133, 145] width 217 height 231
drag, startPoint x: 164, startPoint y: 138, endPoint x: 65, endPoint y: 136, distance: 98.9
click at [65, 136] on div "< div v-if = "model.addUser===1" id = "addModal" class = "absolute left-[50%] -…" at bounding box center [133, 145] width 217 height 231
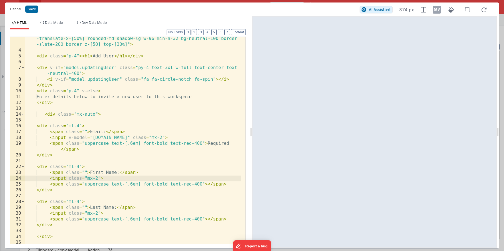
click at [66, 179] on div "< div v-if = "model.addUser===1" id = "addModal" class = "absolute left-[50%] -…" at bounding box center [133, 145] width 217 height 231
paste textarea
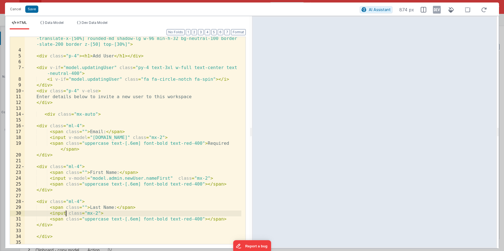
click at [66, 214] on div "< div v-if = "model.addUser===1" id = "addModal" class = "absolute left-[50%] -…" at bounding box center [133, 145] width 217 height 231
paste textarea
click at [151, 213] on div "< div v-if = "model.addUser===1" id = "addModal" class = "absolute left-[50%] -…" at bounding box center [133, 145] width 217 height 231
click at [204, 213] on div "< div v-if = "model.addUser===1" id = "addModal" class = "absolute left-[50%] -…" at bounding box center [133, 145] width 217 height 231
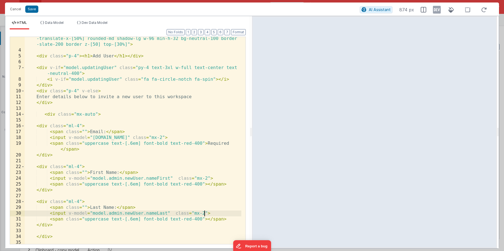
click at [194, 138] on div "< div v-if = "model.addUser===1" id = "addModal" class = "absolute left-[50%] -…" at bounding box center [133, 145] width 217 height 231
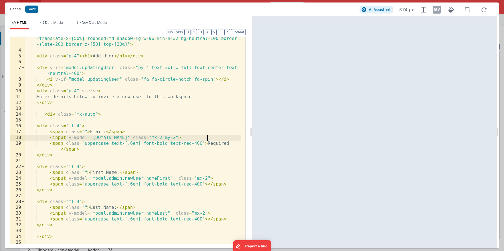
click at [207, 178] on div "< div v-if = "model.addUser===1" id = "addModal" class = "absolute left-[50%] -…" at bounding box center [133, 145] width 217 height 231
drag, startPoint x: 204, startPoint y: 136, endPoint x: 186, endPoint y: 137, distance: 17.8
click at [186, 137] on div "< div v-if = "model.addUser===1" id = "addModal" class = "absolute left-[50%] -…" at bounding box center [133, 145] width 217 height 231
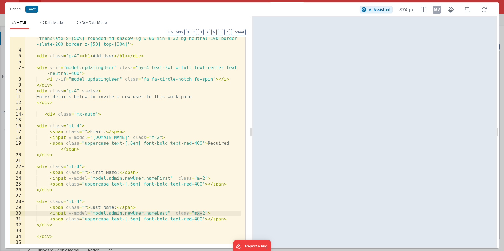
drag, startPoint x: 202, startPoint y: 213, endPoint x: 197, endPoint y: 213, distance: 4.5
click at [197, 213] on div "< div v-if = "model.addUser===1" id = "addModal" class = "absolute left-[50%] -…" at bounding box center [133, 145] width 217 height 231
click at [79, 125] on div "< div v-if = "model.addUser===1" id = "addModal" class = "absolute left-[50%] -…" at bounding box center [133, 145] width 217 height 231
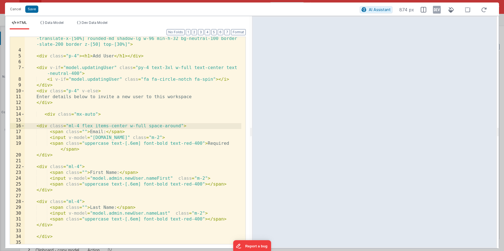
click at [156, 127] on div "< div v-if = "model.addUser===1" id = "addModal" class = "absolute left-[50%] -…" at bounding box center [133, 145] width 217 height 231
click at [58, 132] on div "< div v-if = "model.addUser===1" id = "addModal" class = "absolute left-[50%] -…" at bounding box center [133, 145] width 217 height 231
click at [59, 133] on div "< div v-if = "model.addUser===1" id = "addModal" class = "absolute left-[50%] -…" at bounding box center [133, 145] width 217 height 231
click at [114, 131] on div "< div v-if = "model.addUser===1" id = "addModal" class = "absolute left-[50%] -…" at bounding box center [133, 145] width 217 height 231
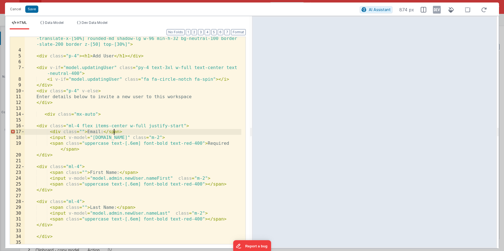
click at [114, 131] on div "< div v-if = "model.addUser===1" id = "addModal" class = "absolute left-[50%] -…" at bounding box center [133, 145] width 217 height 231
click at [51, 137] on div "< div v-if = "model.addUser===1" id = "addModal" class = "absolute left-[50%] -…" at bounding box center [133, 145] width 217 height 231
click at [233, 137] on div "< div v-if = "model.addUser===1" id = "addModal" class = "absolute left-[50%] -…" at bounding box center [133, 145] width 217 height 231
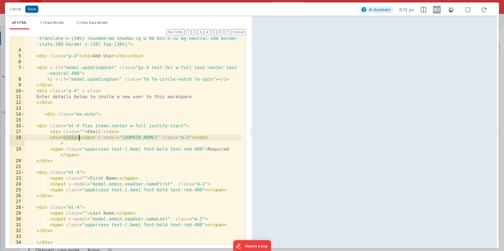
drag, startPoint x: 64, startPoint y: 139, endPoint x: 78, endPoint y: 138, distance: 14.5
click at [78, 138] on div "< div v-if = "model.addUser===1" id = "addModal" class = "absolute left-[50%] -…" at bounding box center [133, 145] width 217 height 231
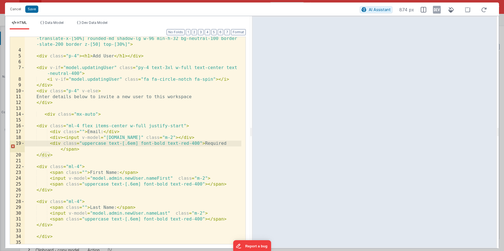
click at [74, 149] on div "< div v-if = "model.addUser===1" id = "addModal" class = "absolute left-[50%] -…" at bounding box center [133, 145] width 217 height 231
click at [83, 132] on div "< div v-if = "model.addUser===1" id = "addModal" class = "absolute left-[50%] -…" at bounding box center [133, 145] width 217 height 231
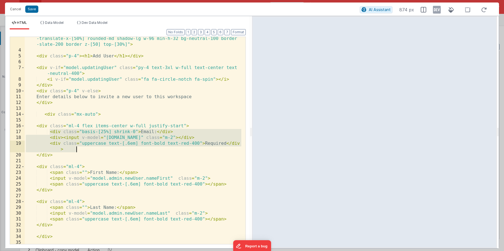
drag, startPoint x: 50, startPoint y: 133, endPoint x: 76, endPoint y: 147, distance: 30.2
click at [76, 147] on div "< div v-if = "model.addUser===1" id = "addModal" class = "absolute left-[50%] -…" at bounding box center [133, 145] width 217 height 231
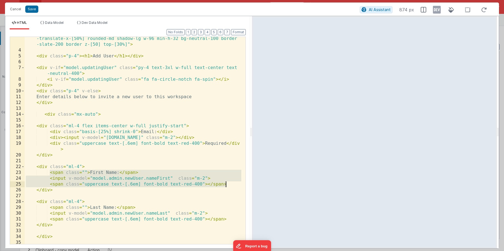
drag, startPoint x: 49, startPoint y: 173, endPoint x: 225, endPoint y: 185, distance: 176.8
click at [225, 185] on div "< div v-if = "model.addUser===1" id = "addModal" class = "absolute left-[50%] -…" at bounding box center [133, 145] width 217 height 231
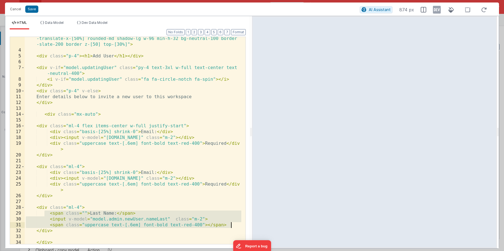
drag, startPoint x: 67, startPoint y: 217, endPoint x: 230, endPoint y: 223, distance: 163.4
click at [230, 223] on div "< div v-if = "model.addUser===1" id = "addModal" class = "absolute left-[50%] -…" at bounding box center [133, 145] width 217 height 231
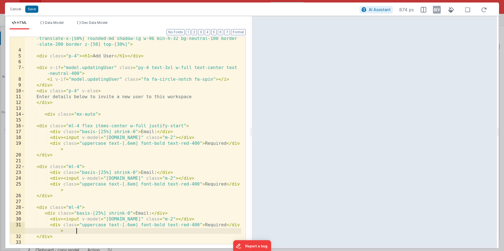
click at [162, 177] on div "< div v-if = "model.addUser===1" id = "addModal" class = "absolute left-[50%] -…" at bounding box center [133, 145] width 217 height 231
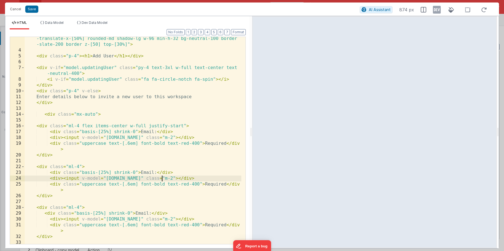
click at [162, 177] on div "< div v-if = "model.addUser===1" id = "addModal" class = "absolute left-[50%] -…" at bounding box center [133, 145] width 217 height 231
click at [209, 185] on div "< div v-if = "model.addUser===1" id = "addModal" class = "absolute left-[50%] -…" at bounding box center [133, 145] width 217 height 231
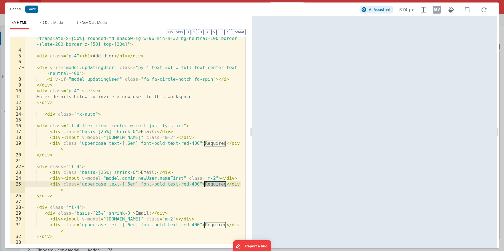
click at [209, 185] on div "< div v-if = "model.addUser===1" id = "addModal" class = "absolute left-[50%] -…" at bounding box center [133, 145] width 217 height 231
click at [151, 171] on div "< div v-if = "model.addUser===1" id = "addModal" class = "absolute left-[50%] -…" at bounding box center [133, 145] width 217 height 231
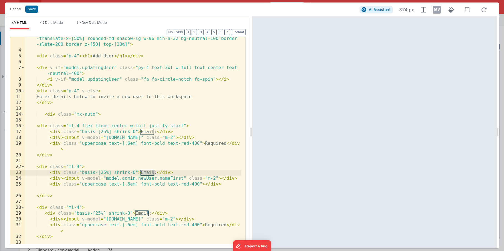
click at [151, 171] on div "< div v-if = "model.addUser===1" id = "addModal" class = "absolute left-[50%] -…" at bounding box center [133, 145] width 217 height 231
click at [138, 212] on div "< div v-if = "model.addUser===1" id = "addModal" class = "absolute left-[50%] -…" at bounding box center [133, 145] width 217 height 231
click at [212, 226] on div "< div v-if = "model.addUser===1" id = "addModal" class = "absolute left-[50%] -…" at bounding box center [133, 145] width 217 height 231
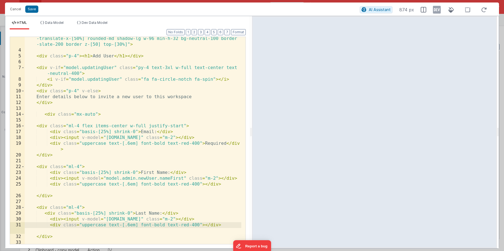
click at [168, 221] on div "< div v-if = "model.addUser===1" id = "addModal" class = "absolute left-[50%] -…" at bounding box center [133, 145] width 217 height 231
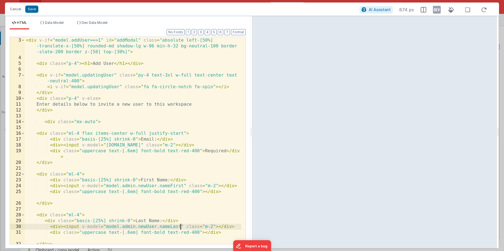
scroll to position [17, 0]
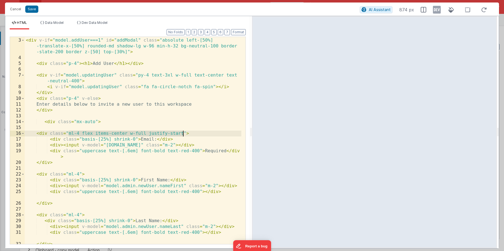
drag, startPoint x: 69, startPoint y: 133, endPoint x: 182, endPoint y: 131, distance: 113.6
click at [182, 131] on div "< div v-if = "model.addUser===1" class = "z-[49] bg-black absolute top-0 left-0…" at bounding box center [133, 138] width 217 height 225
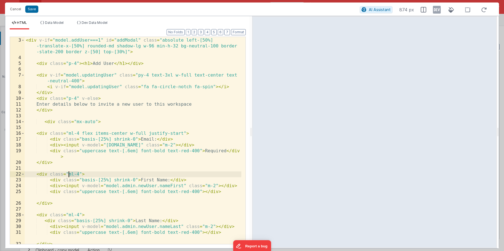
drag, startPoint x: 79, startPoint y: 172, endPoint x: 68, endPoint y: 174, distance: 10.6
click at [68, 174] on div "< div v-if = "model.addUser===1" class = "z-[49] bg-black absolute top-0 left-0…" at bounding box center [133, 138] width 217 height 225
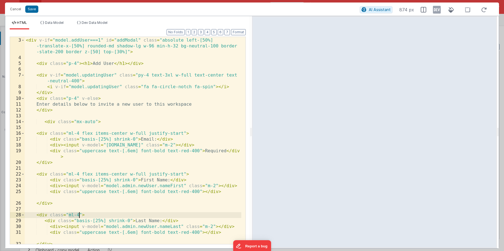
drag, startPoint x: 69, startPoint y: 215, endPoint x: 80, endPoint y: 214, distance: 10.3
click at [80, 214] on div "< div v-if = "model.addUser===1" class = "z-[49] bg-black absolute top-0 left-0…" at bounding box center [133, 138] width 217 height 225
click at [177, 132] on div "< div v-if = "model.addUser===1" class = "z-[49] bg-black absolute top-0 left-0…" at bounding box center [133, 138] width 217 height 225
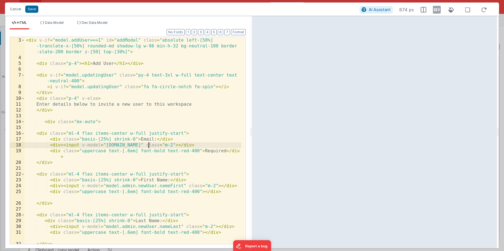
click at [147, 146] on div "< div v-if = "model.addUser===1" class = "z-[49] bg-black absolute top-0 left-0…" at bounding box center [133, 138] width 217 height 225
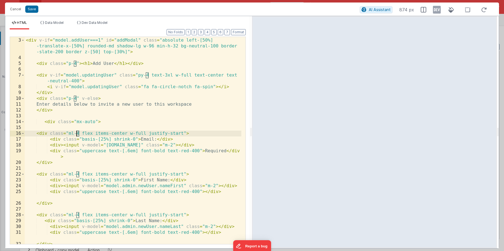
click at [77, 134] on div "< div v-if = "model.addUser===1" class = "z-[49] bg-black absolute top-0 left-0…" at bounding box center [133, 138] width 217 height 225
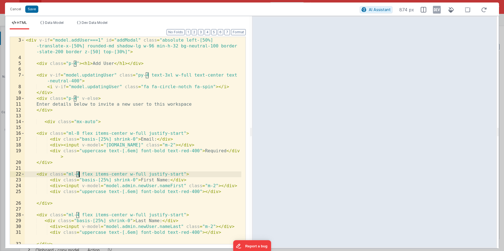
click at [78, 174] on div "< div v-if = "model.addUser===1" class = "z-[49] bg-black absolute top-0 left-0…" at bounding box center [133, 138] width 217 height 225
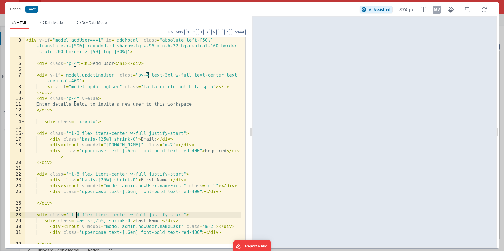
click at [78, 215] on div "< div v-if = "model.addUser===1" class = "z-[49] bg-black absolute top-0 left-0…" at bounding box center [133, 138] width 217 height 225
click at [135, 139] on div "< div v-if = "model.addUser===1" class = "z-[49] bg-black absolute top-0 left-0…" at bounding box center [133, 138] width 217 height 225
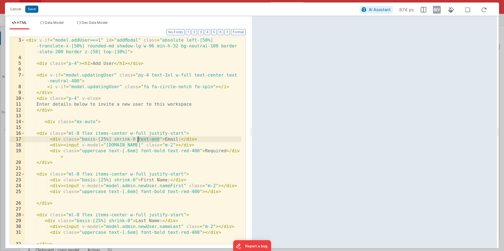
drag, startPoint x: 159, startPoint y: 139, endPoint x: 137, endPoint y: 139, distance: 22.8
click at [137, 139] on div "< div v-if = "model.addUser===1" class = "z-[49] bg-black absolute top-0 left-0…" at bounding box center [133, 138] width 217 height 225
click at [135, 180] on div "< div v-if = "model.addUser===1" class = "z-[49] bg-black absolute top-0 left-0…" at bounding box center [133, 138] width 217 height 225
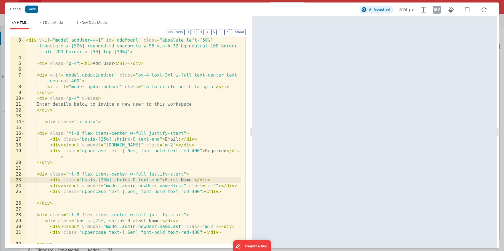
click at [130, 221] on div "< div v-if = "model.addUser===1" class = "z-[49] bg-black absolute top-0 left-0…" at bounding box center [133, 138] width 217 height 225
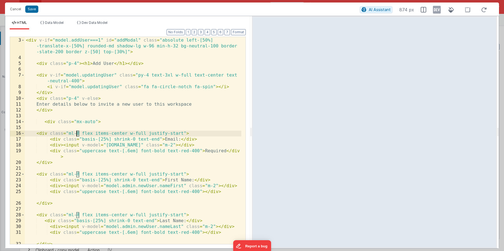
click at [77, 134] on div "< div v-if = "model.addUser===1" class = "z-[49] bg-black absolute top-0 left-0…" at bounding box center [133, 138] width 217 height 225
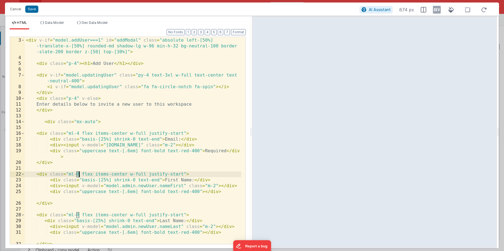
click at [80, 173] on div "< div v-if = "model.addUser===1" class = "z-[49] bg-black absolute top-0 left-0…" at bounding box center [133, 138] width 217 height 225
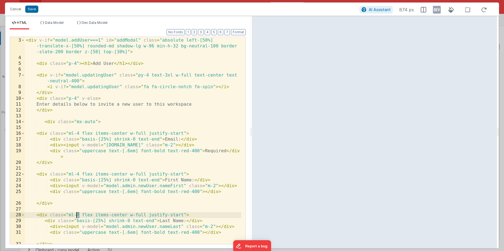
click at [77, 215] on div "< div v-if = "model.addUser===1" class = "z-[49] bg-black absolute top-0 left-0…" at bounding box center [133, 138] width 217 height 225
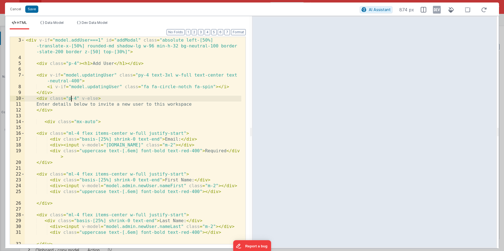
click at [72, 99] on div "< div v-if = "model.addUser===1" class = "z-[49] bg-black absolute top-0 left-0…" at bounding box center [133, 138] width 217 height 225
click at [44, 124] on div "< div v-if = "model.addUser===1" class = "z-[49] bg-black absolute top-0 left-0…" at bounding box center [133, 138] width 217 height 225
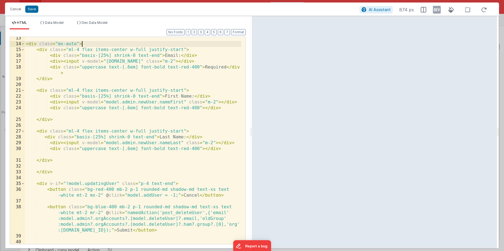
scroll to position [98, 0]
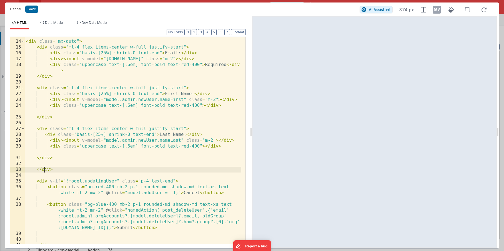
click at [46, 169] on div "< div class = "mx-auto" > < div class = "ml-4 flex items-center w-full justify-…" at bounding box center [133, 142] width 217 height 219
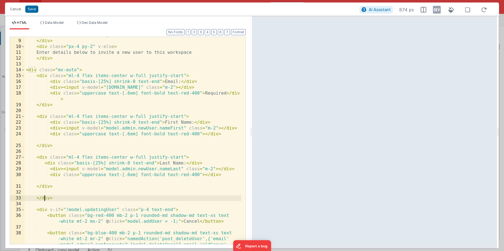
scroll to position [69, 0]
click at [65, 186] on div "< i v-if = "model.updatingUser" class = "fa fa-circle-notch fa-spin" > </ i > <…" at bounding box center [133, 153] width 217 height 242
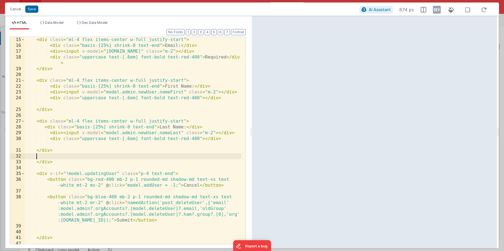
scroll to position [113, 0]
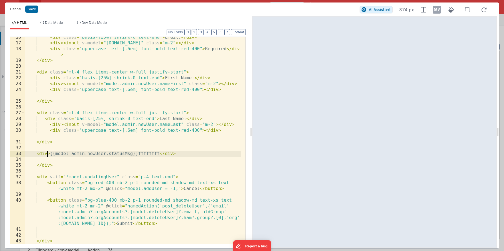
click at [48, 154] on div "< div class = "basis-[25%] shrink-0 text-end" > Email: </ div > < div > < input…" at bounding box center [133, 143] width 217 height 219
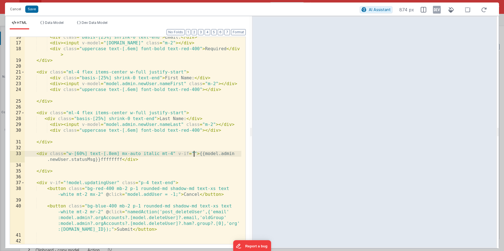
click at [204, 153] on div "< div class = "basis-[25%] shrink-0 text-end" > Email: </ div > < div > < input…" at bounding box center [133, 143] width 217 height 219
click at [95, 159] on div "< div class = "basis-[25%] shrink-0 text-end" > Email: </ div > < div > < input…" at bounding box center [133, 143] width 217 height 219
click at [194, 153] on div "< div class = "basis-[25%] shrink-0 text-end" > Email: </ div > < div > < input…" at bounding box center [133, 143] width 217 height 219
click at [196, 159] on div "< div class = "basis-[25%] shrink-0 text-end" > Email: </ div > < div > < input…" at bounding box center [133, 143] width 217 height 219
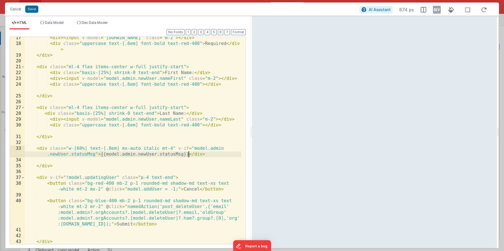
scroll to position [120, 0]
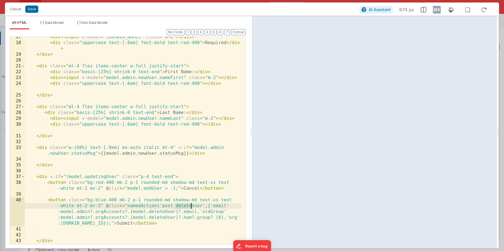
drag, startPoint x: 176, startPoint y: 205, endPoint x: 191, endPoint y: 206, distance: 14.7
click at [191, 206] on div "< div > < input v-model = "[DOMAIN_NAME]" class = "m-2" > </ div > < div class …" at bounding box center [133, 143] width 217 height 219
click at [88, 211] on div "< div > < input v-model = "[DOMAIN_NAME]" class = "m-2" > </ div > < div class …" at bounding box center [133, 143] width 217 height 219
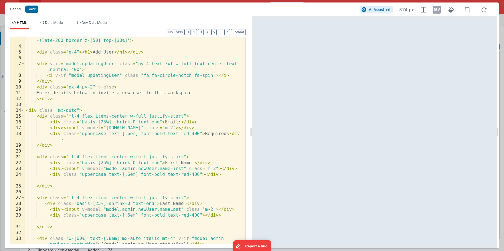
scroll to position [28, 0]
click at [207, 91] on div "< div v-if = "model.addUser===1" id = "addModal" class = "absolute left-[50%] -…" at bounding box center [133, 145] width 217 height 237
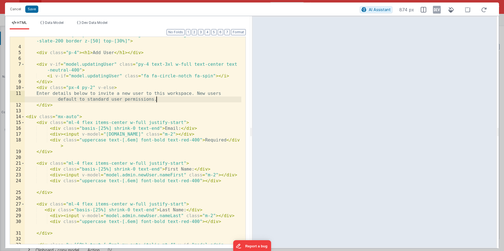
scroll to position [1, 0]
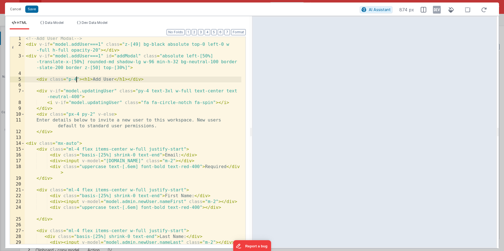
click at [76, 79] on div "<!-- Add User Modal --> < div v-if = "model.addUser===1" class = "z-[49] bg-bla…" at bounding box center [133, 148] width 217 height 225
click at [70, 79] on div "<!-- Add User Modal --> < div v-if = "model.addUser===1" class = "z-[49] bg-bla…" at bounding box center [133, 148] width 217 height 225
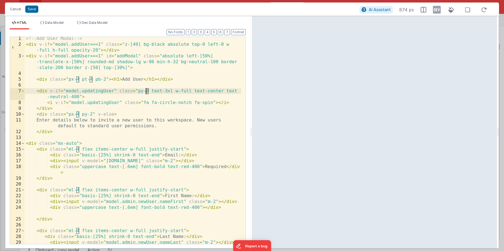
click at [146, 91] on div "<!-- Add User Modal --> < div v-if = "model.addUser===1" class = "z-[49] bg-bla…" at bounding box center [133, 148] width 217 height 225
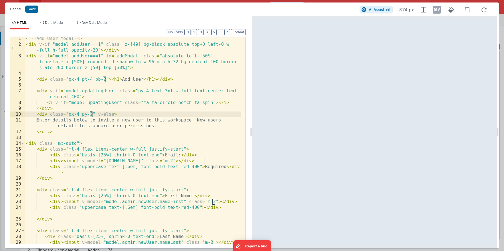
click at [91, 114] on div "<!-- Add User Modal --> < div v-if = "model.addUser===1" class = "z-[49] bg-bla…" at bounding box center [133, 148] width 217 height 225
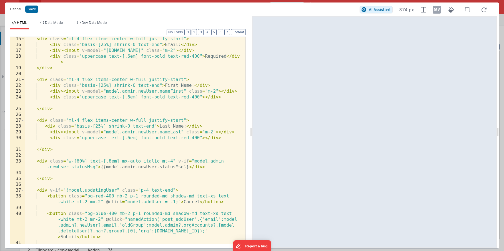
scroll to position [122, 0]
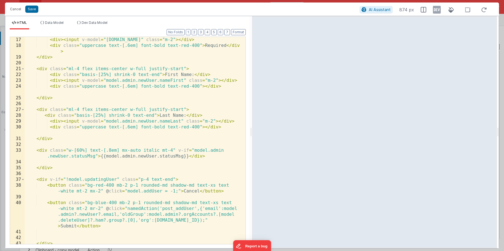
click at [149, 179] on div "< div > < input v-model = "[DOMAIN_NAME]" class = "m-2" > </ div > < div class …" at bounding box center [133, 146] width 217 height 219
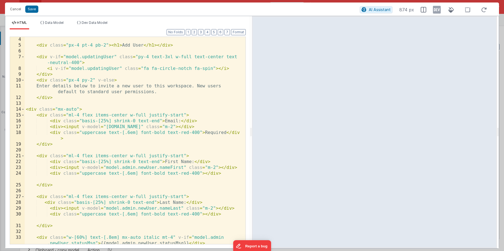
scroll to position [36, 0]
drag, startPoint x: 205, startPoint y: 86, endPoint x: 203, endPoint y: 91, distance: 5.7
click at [203, 91] on div "< div class = "px-4 pt-4 pb-2" > < h1 > Add User </ h1 > </ div > < div v-if = …" at bounding box center [133, 146] width 217 height 219
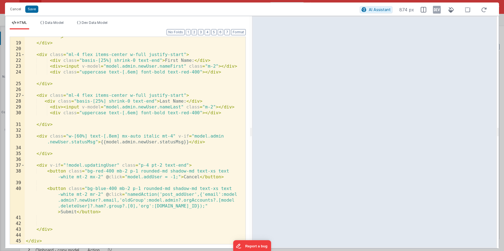
scroll to position [131, 0]
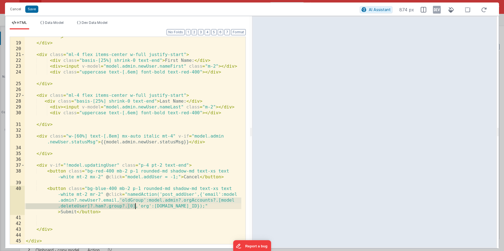
drag, startPoint x: 120, startPoint y: 200, endPoint x: 136, endPoint y: 205, distance: 17.4
click at [136, 205] on div "< div class = "uppercase text-[.6em] font-bold text-red-400" > Required </ div …" at bounding box center [133, 141] width 217 height 225
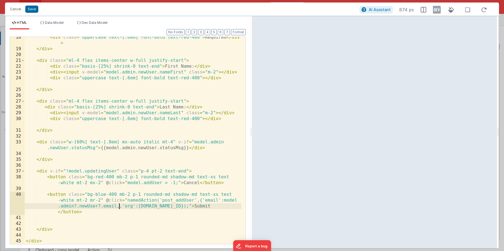
scroll to position [125, 0]
click at [210, 200] on div "< div class = "uppercase text-[.6em] font-bold text-red-400" > Required </ div …" at bounding box center [133, 146] width 217 height 225
drag, startPoint x: 99, startPoint y: 206, endPoint x: 116, endPoint y: 207, distance: 17.5
click at [116, 207] on div "< div class = "uppercase text-[.6em] font-bold text-red-400" > Required </ div …" at bounding box center [133, 146] width 217 height 225
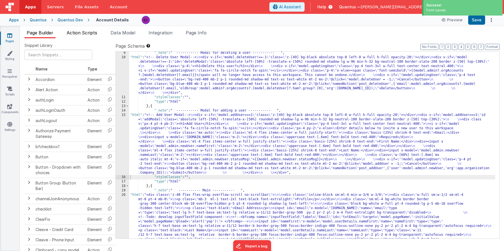
click at [82, 31] on span "Action Scripts" at bounding box center [82, 33] width 31 height 6
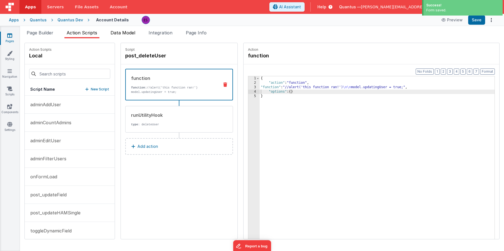
click at [116, 34] on span "Data Model" at bounding box center [123, 33] width 25 height 6
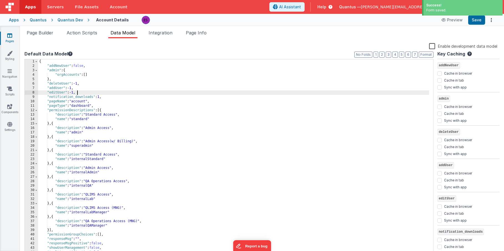
click at [84, 92] on div "{ "addNewUser" : false , "admin" : { "orgAccounts" : [ ] } , "deleteUser" : -1 …" at bounding box center [233, 162] width 391 height 206
click at [60, 118] on div "{ "addNewUser" : false , "admin" : { "orgAccounts" : [ ] } , "deleteUser" : -1 …" at bounding box center [233, 162] width 391 height 206
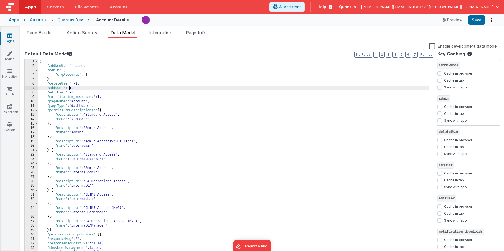
click at [69, 86] on div "{ "addNewUser" : false , "admin" : { "orgAccounts" : [ ] } , "deleteUser" : -1 …" at bounding box center [233, 162] width 391 height 206
click at [38, 30] on span "Page Builder" at bounding box center [40, 33] width 27 height 6
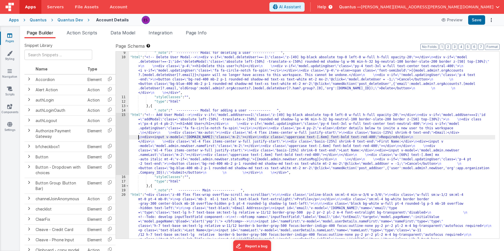
click at [135, 135] on div ""_note" : " ----------- Modal for deleting a user ----------- " , "html" : "<!-…" at bounding box center [312, 231] width 366 height 361
click at [121, 139] on div "15" at bounding box center [122, 144] width 13 height 62
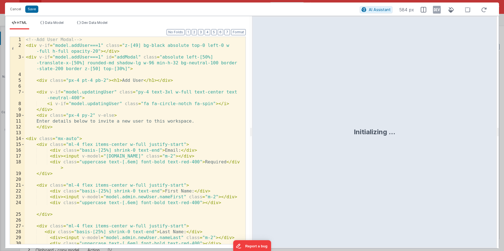
click at [72, 77] on div "<!-- Add User Modal --> < div v-if = "model.addUser===1" class = "z-[49] bg-bla…" at bounding box center [133, 149] width 217 height 225
click at [51, 21] on span "Data Model" at bounding box center [54, 23] width 19 height 4
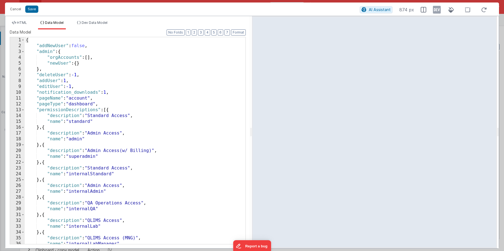
drag, startPoint x: 66, startPoint y: 80, endPoint x: 76, endPoint y: 78, distance: 10.2
click at [66, 80] on div "{ "addNewUser" : false , "admin" : { "orgAccounts" : [ ] , "newUser" : { } } , …" at bounding box center [133, 146] width 217 height 219
drag, startPoint x: 93, startPoint y: 45, endPoint x: -14, endPoint y: 45, distance: 106.4
click at [0, 45] on html "Cancel Save AI Assistant 874 px HTML Data Model Dev Data Model Format 7 6 5 4 3…" at bounding box center [252, 125] width 504 height 251
